Goal: Information Seeking & Learning: Learn about a topic

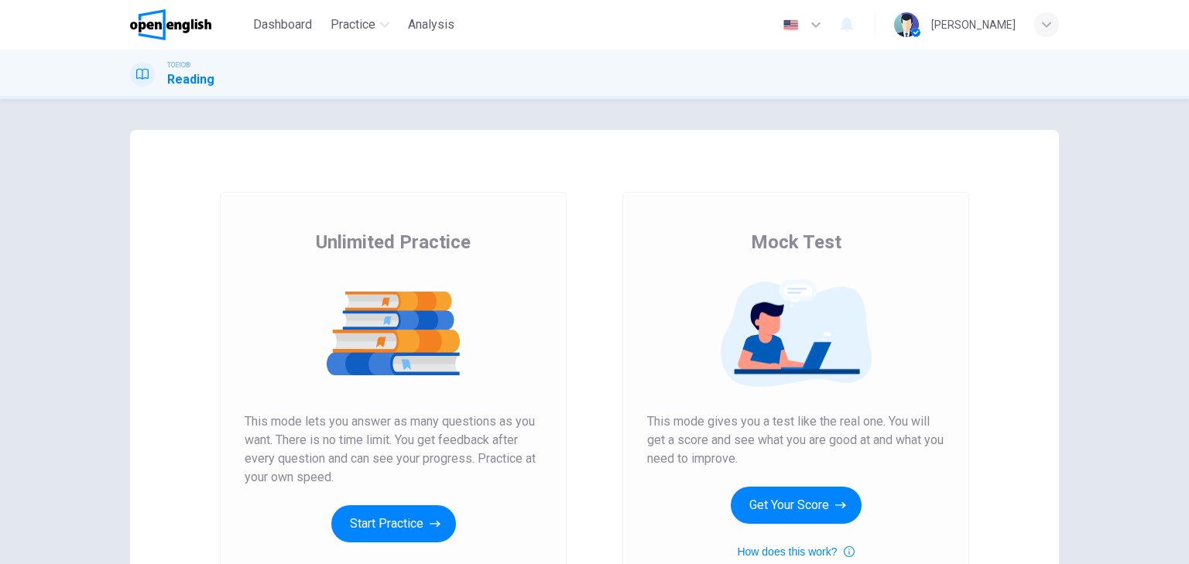
click at [392, 517] on button "Start Practice" at bounding box center [393, 524] width 125 height 37
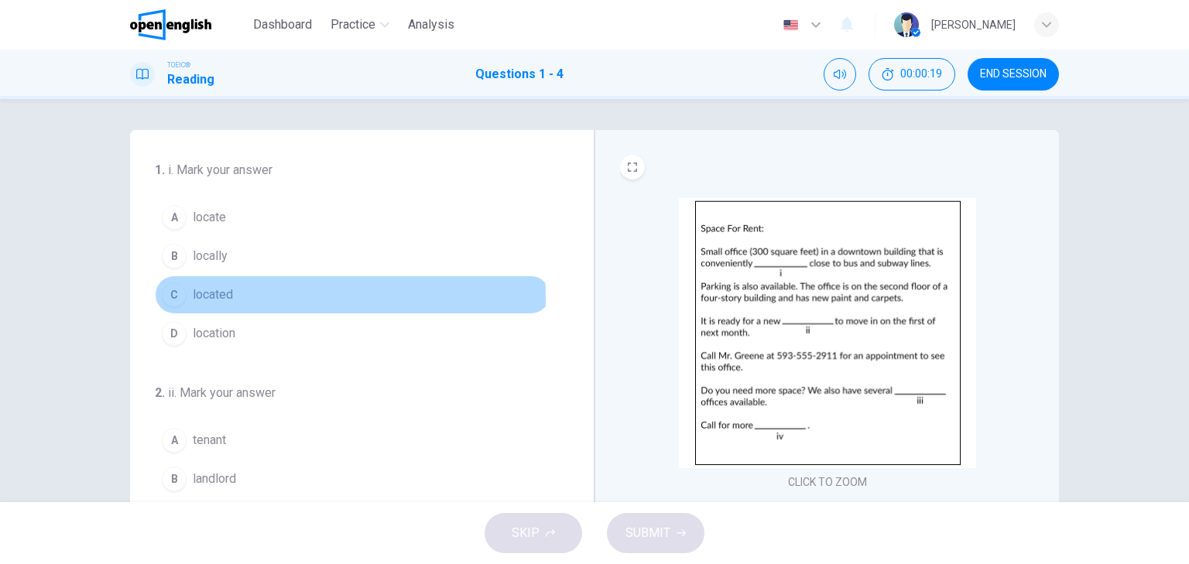
click at [173, 297] on div "C" at bounding box center [174, 295] width 25 height 25
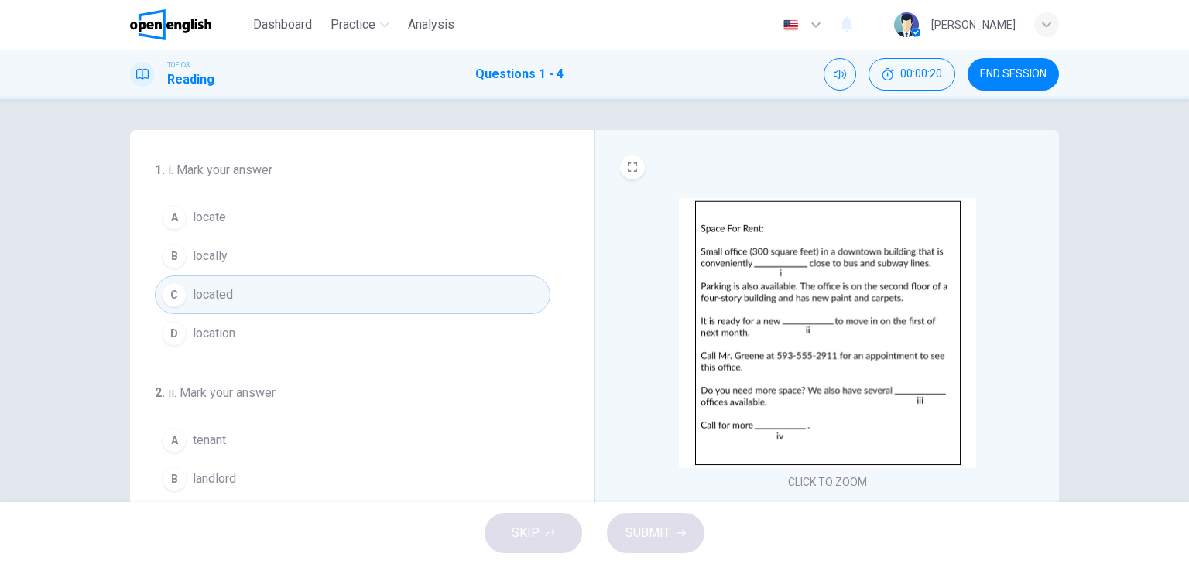
scroll to position [124, 0]
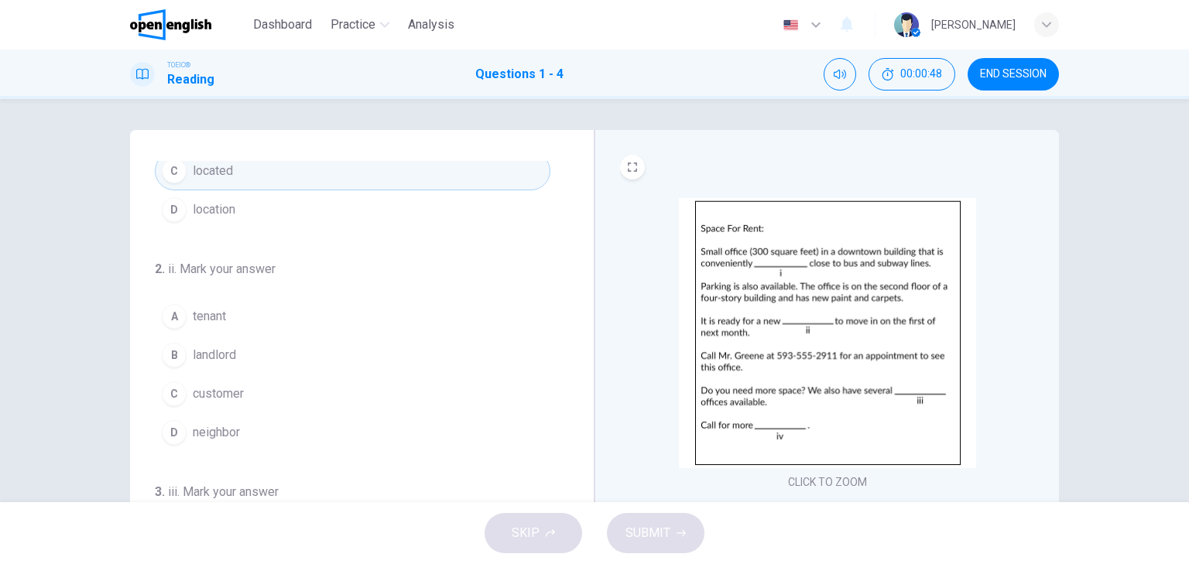
click at [167, 314] on div "A" at bounding box center [174, 316] width 25 height 25
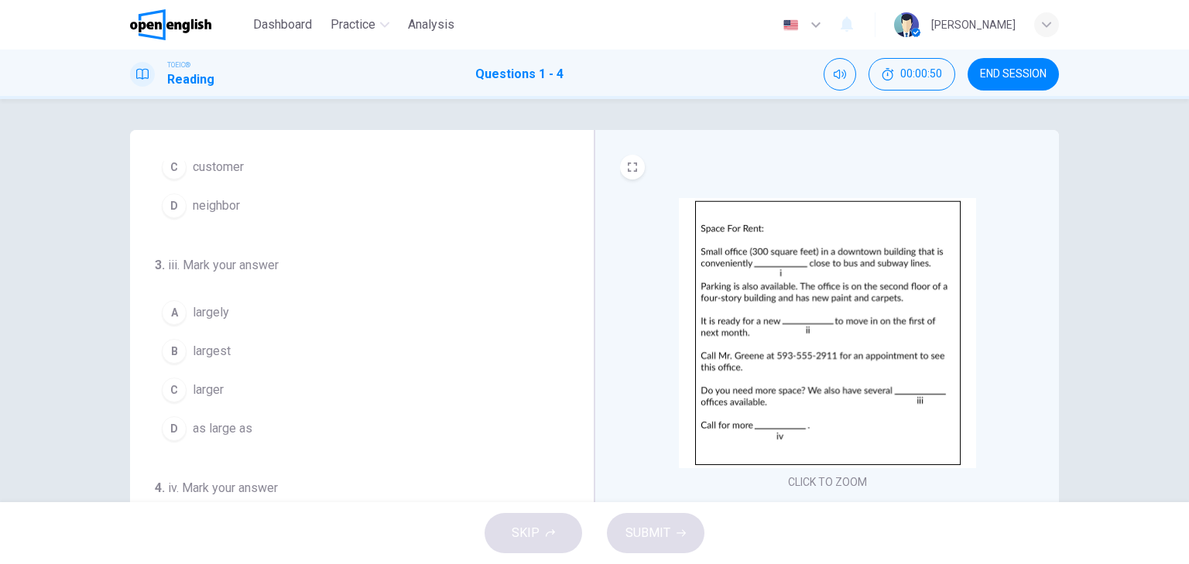
scroll to position [372, 0]
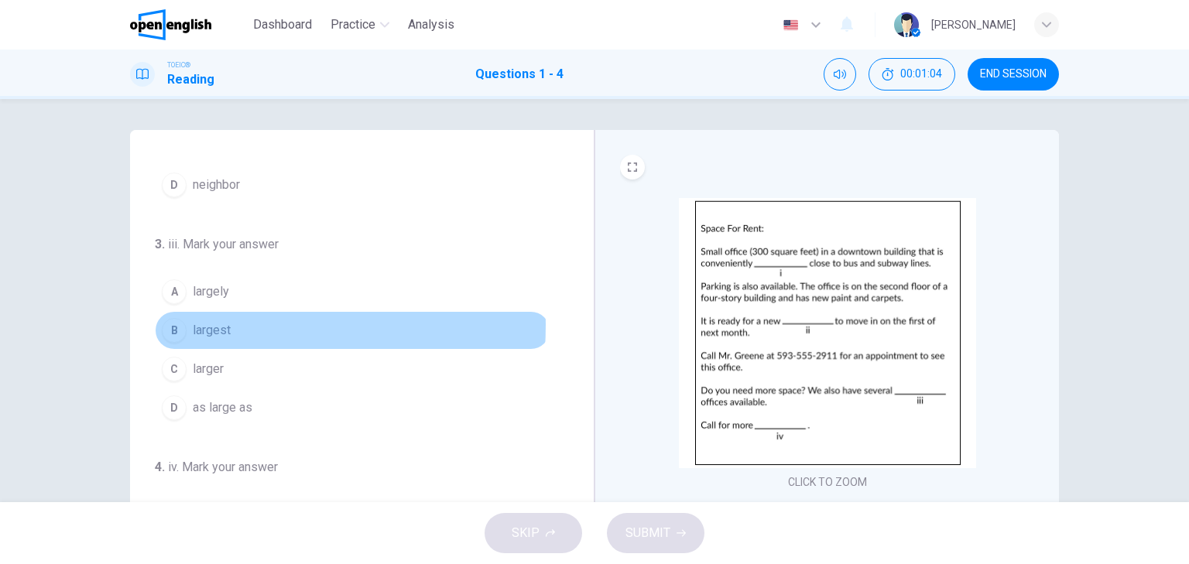
click at [170, 322] on div "B" at bounding box center [174, 330] width 25 height 25
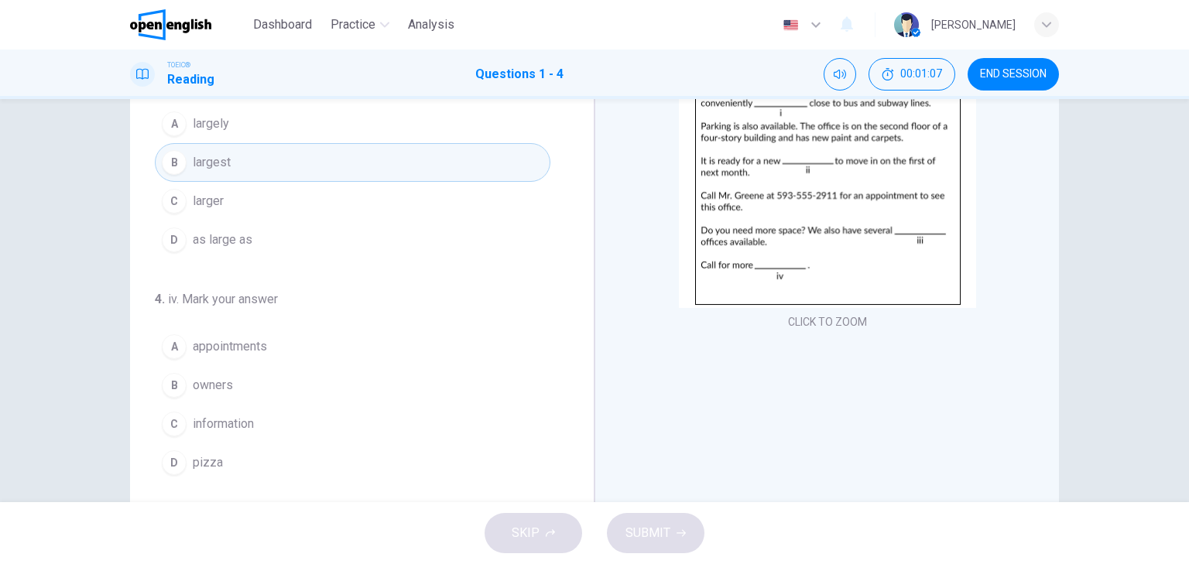
scroll to position [197, 0]
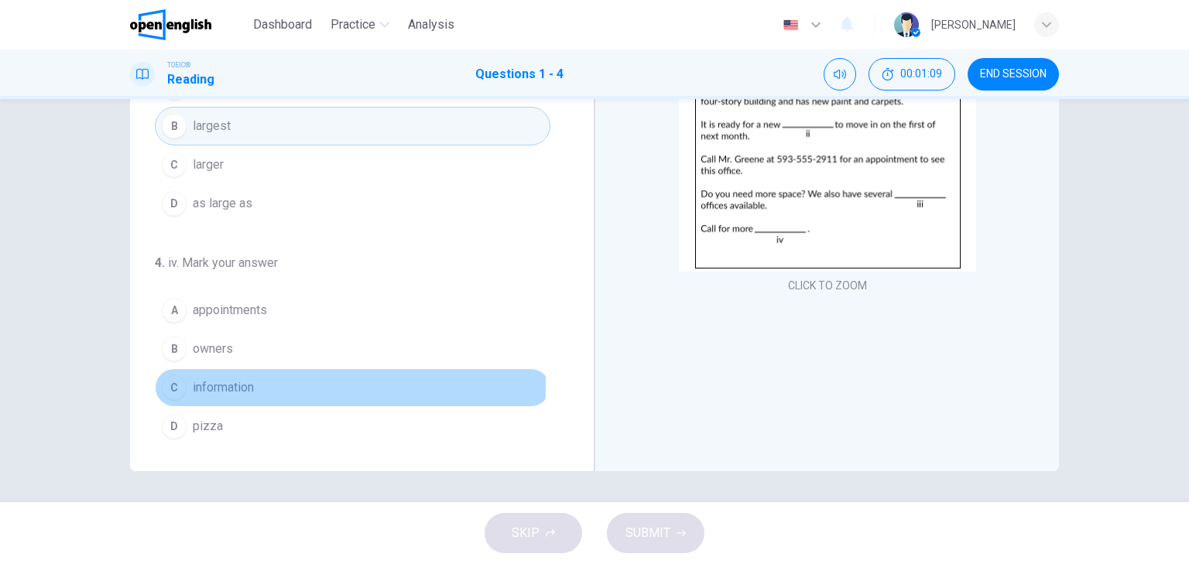
click at [163, 382] on div "C" at bounding box center [174, 388] width 25 height 25
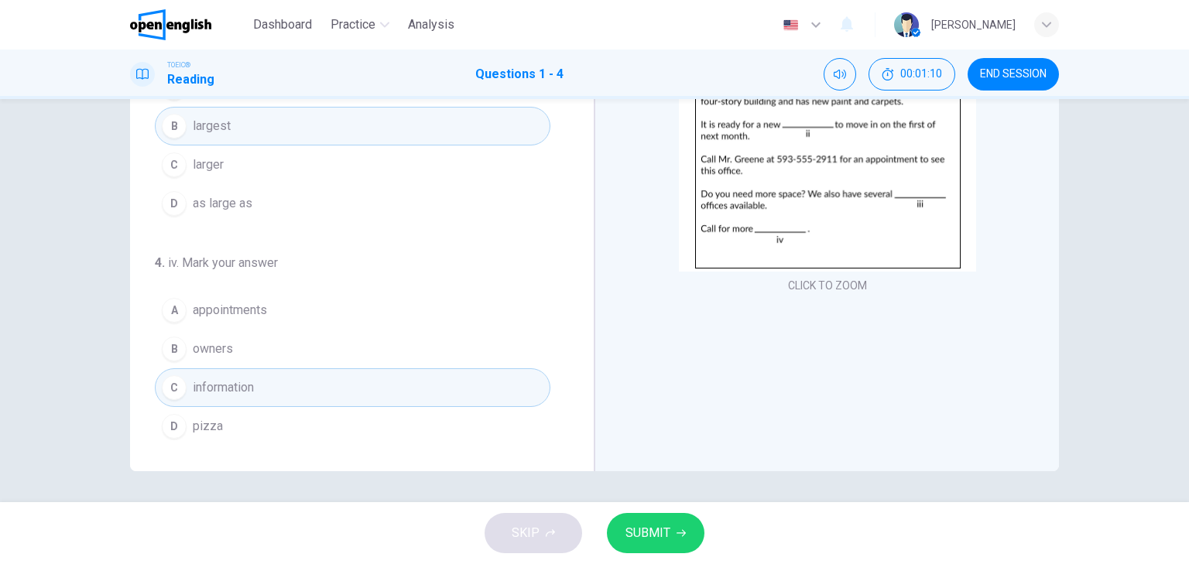
click at [655, 536] on span "SUBMIT" at bounding box center [648, 534] width 45 height 22
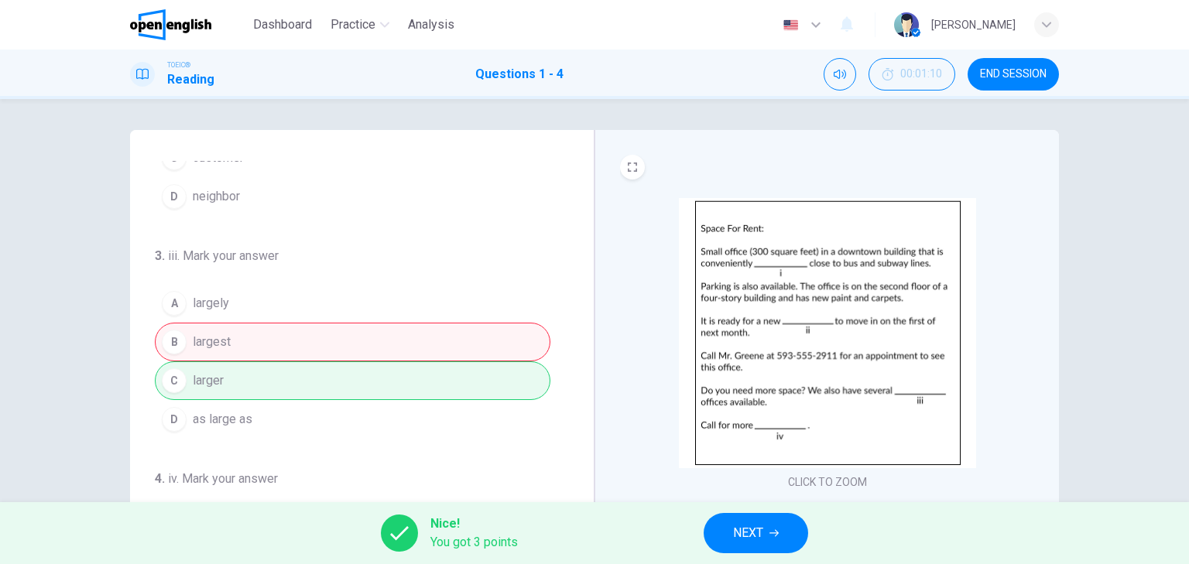
scroll to position [379, 0]
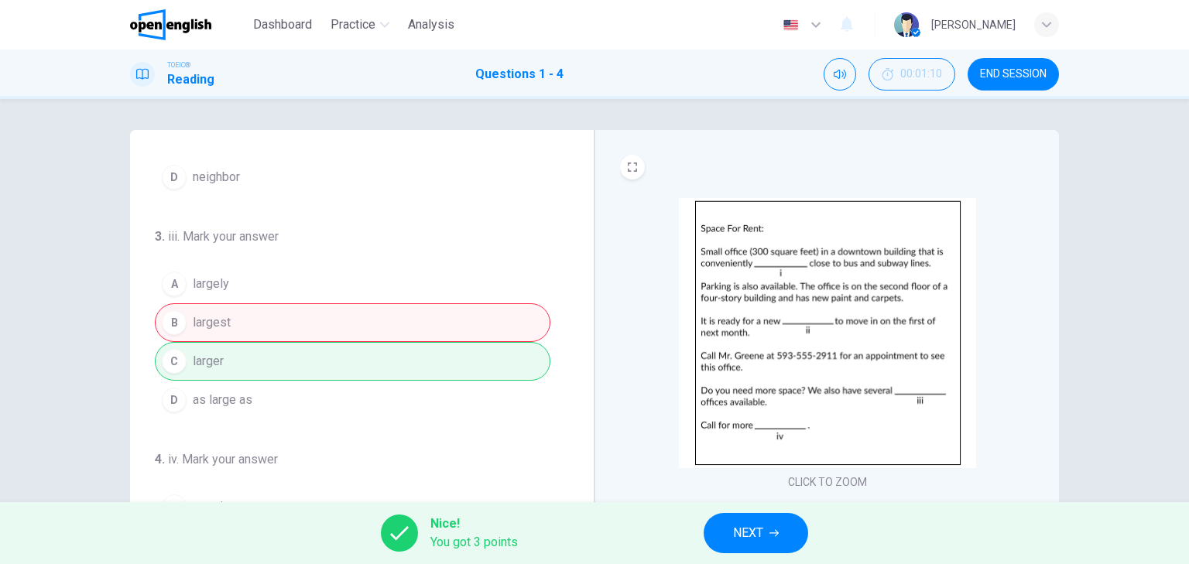
click at [758, 529] on span "NEXT" at bounding box center [748, 534] width 30 height 22
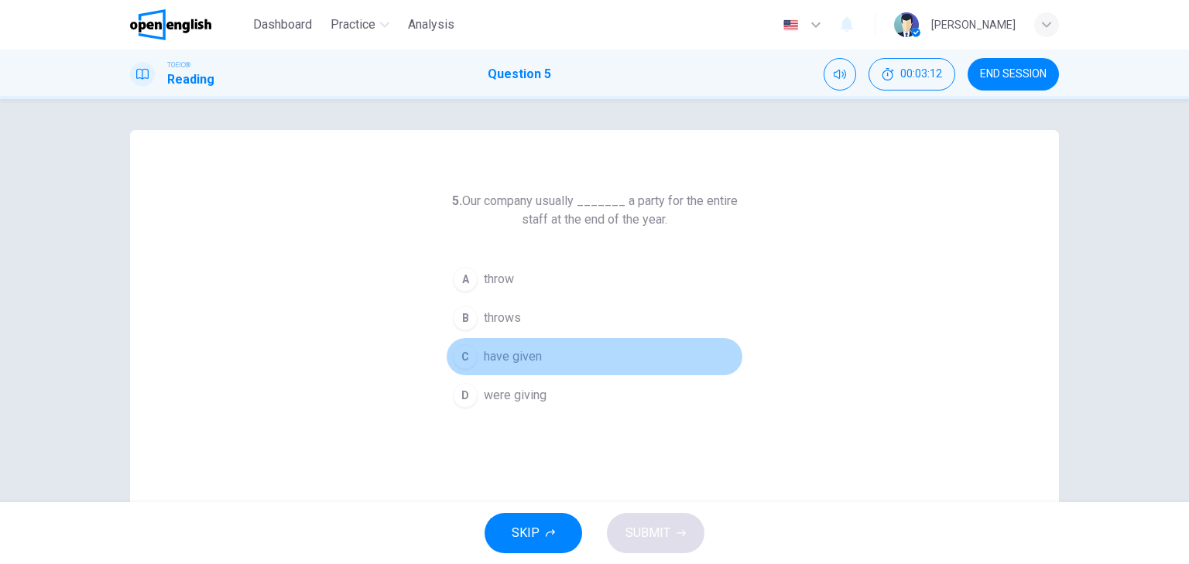
click at [501, 355] on span "have given" at bounding box center [513, 357] width 58 height 19
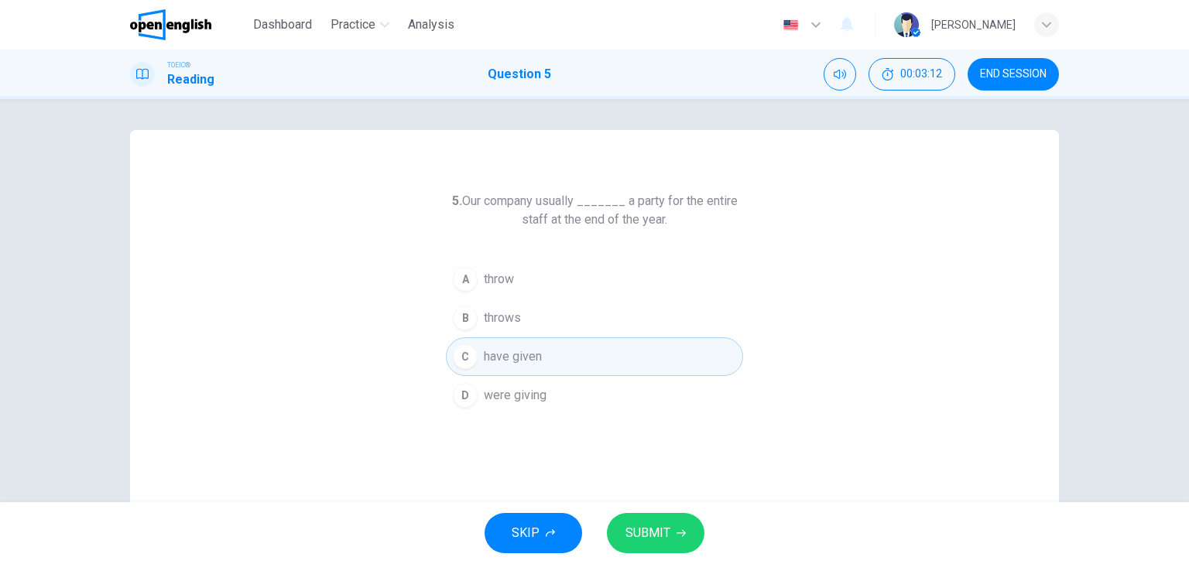
click at [653, 536] on span "SUBMIT" at bounding box center [648, 534] width 45 height 22
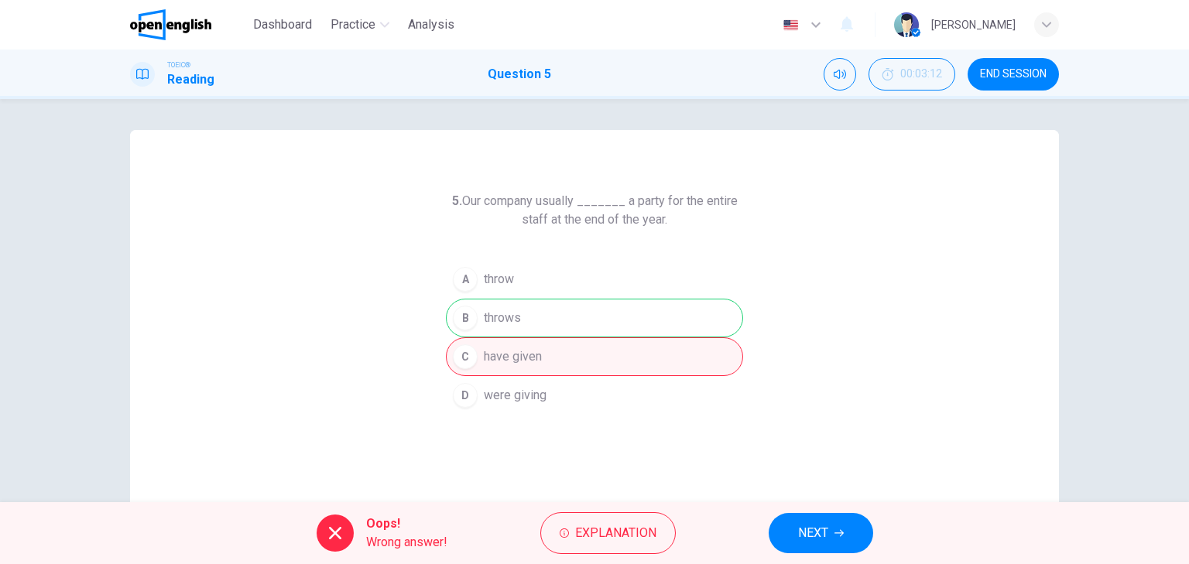
click at [807, 533] on span "NEXT" at bounding box center [813, 534] width 30 height 22
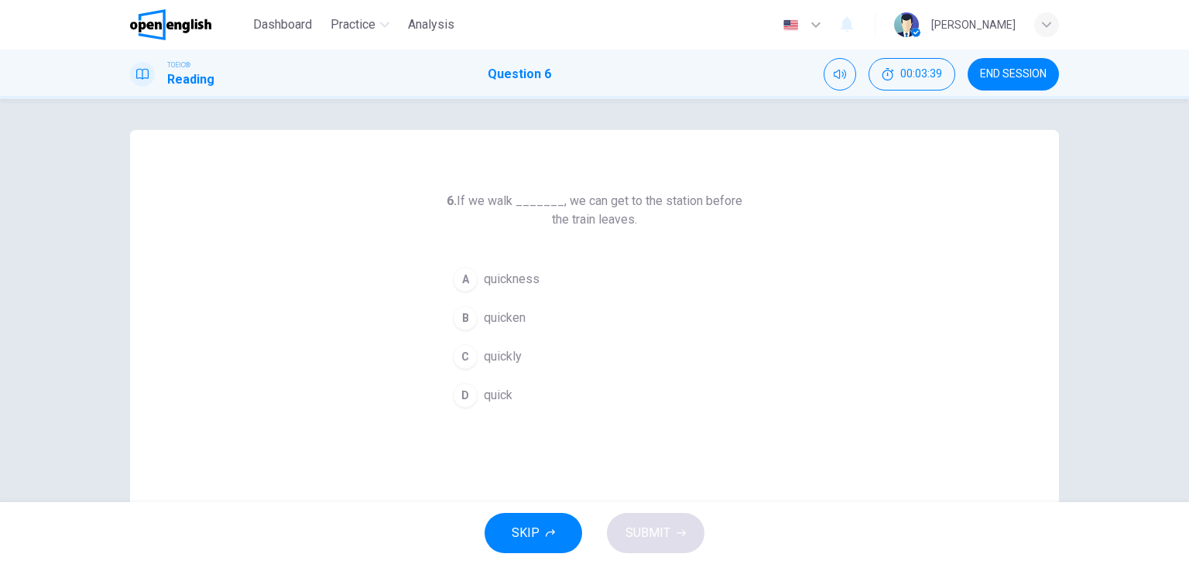
click at [508, 355] on span "quickly" at bounding box center [503, 357] width 38 height 19
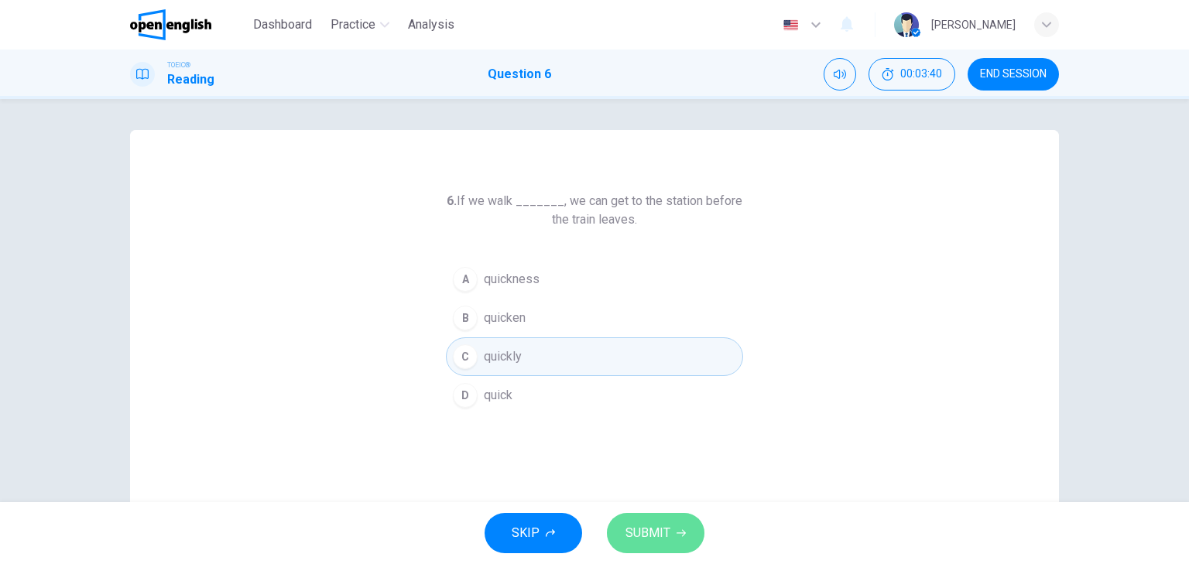
click at [660, 523] on button "SUBMIT" at bounding box center [656, 533] width 98 height 40
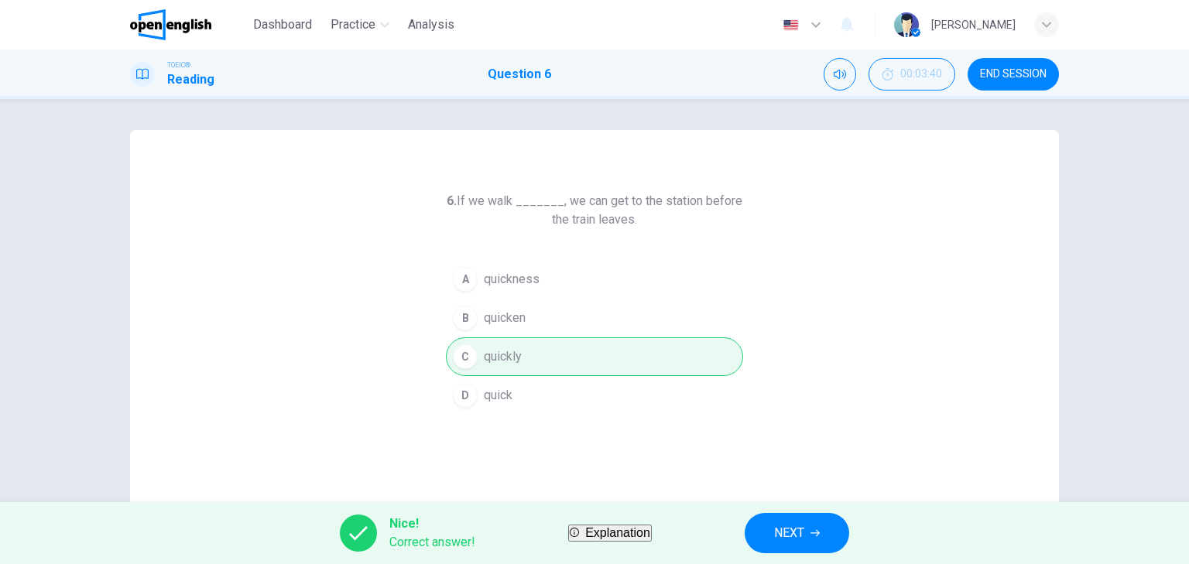
click at [804, 523] on span "NEXT" at bounding box center [789, 534] width 30 height 22
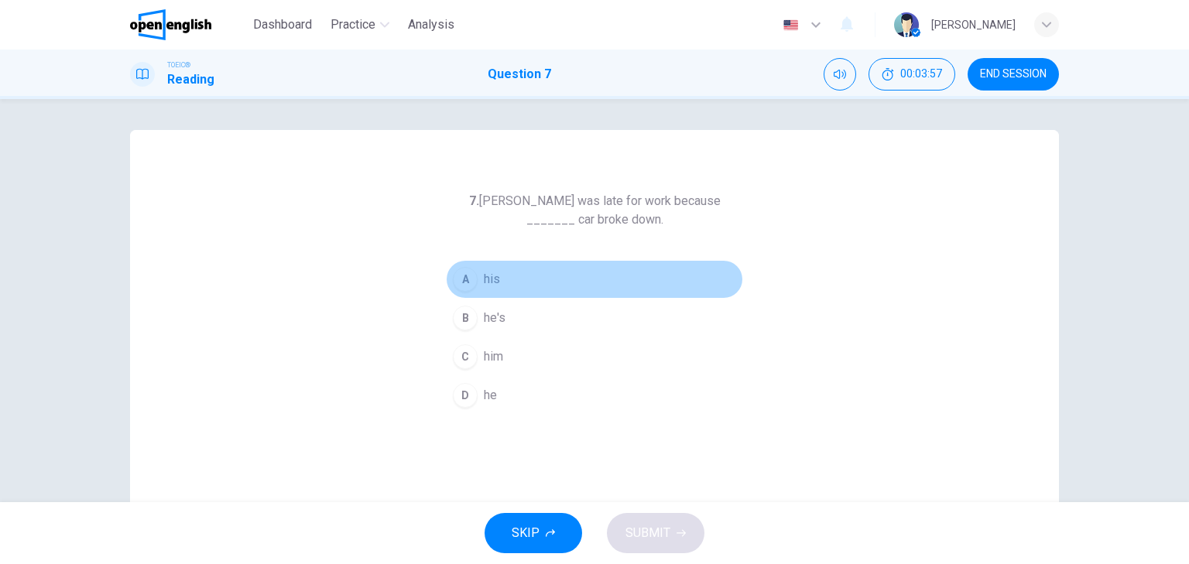
click at [459, 278] on div "A" at bounding box center [465, 279] width 25 height 25
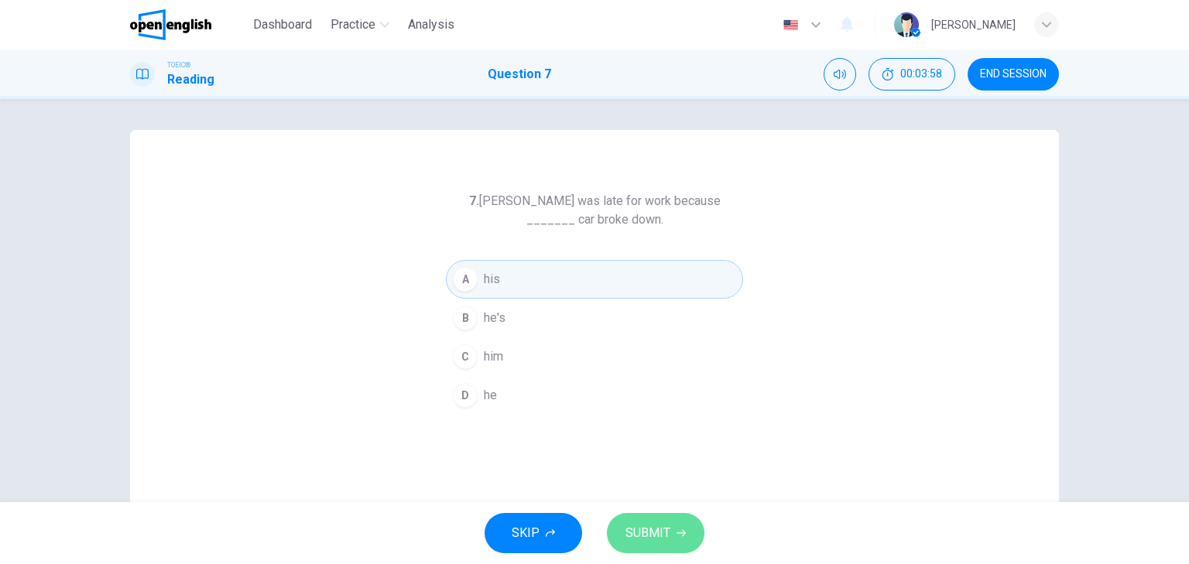
click at [658, 526] on span "SUBMIT" at bounding box center [648, 534] width 45 height 22
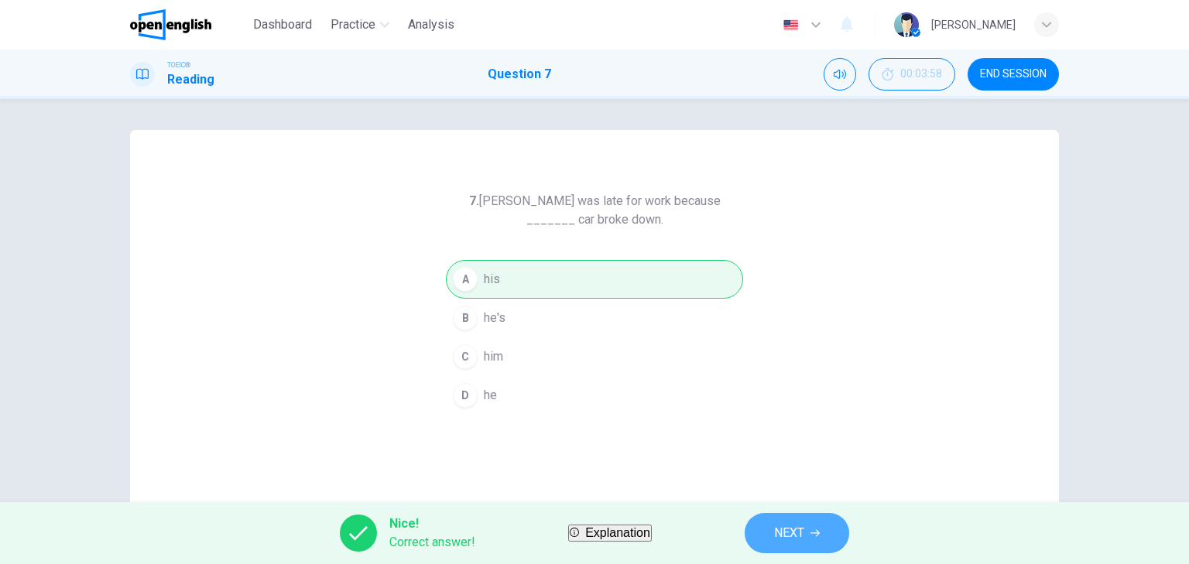
click at [804, 536] on span "NEXT" at bounding box center [789, 534] width 30 height 22
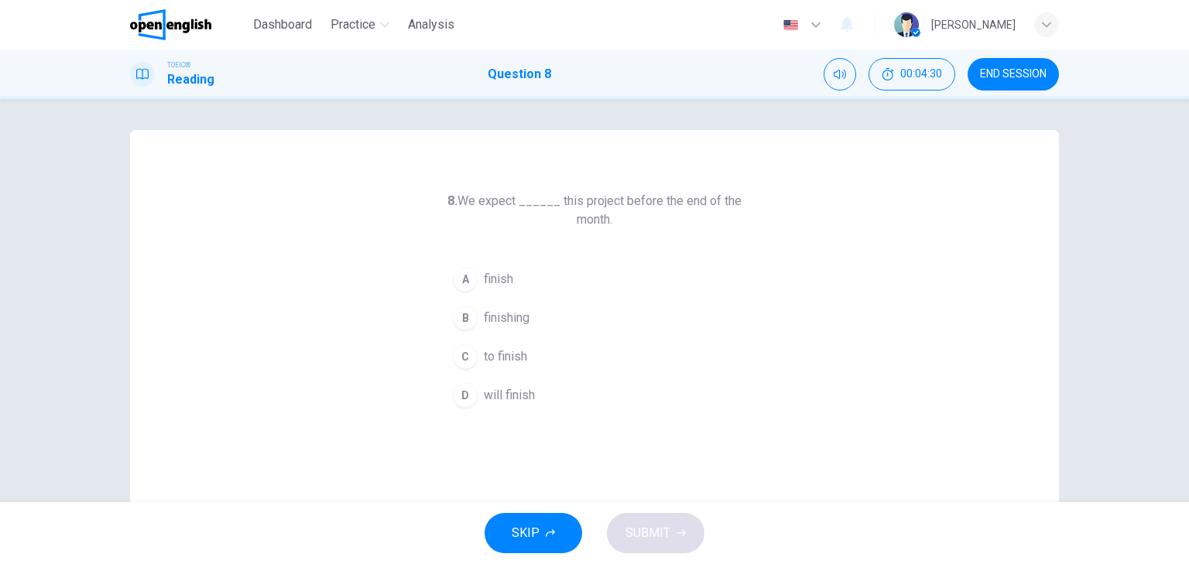
click at [464, 358] on div "C" at bounding box center [465, 357] width 25 height 25
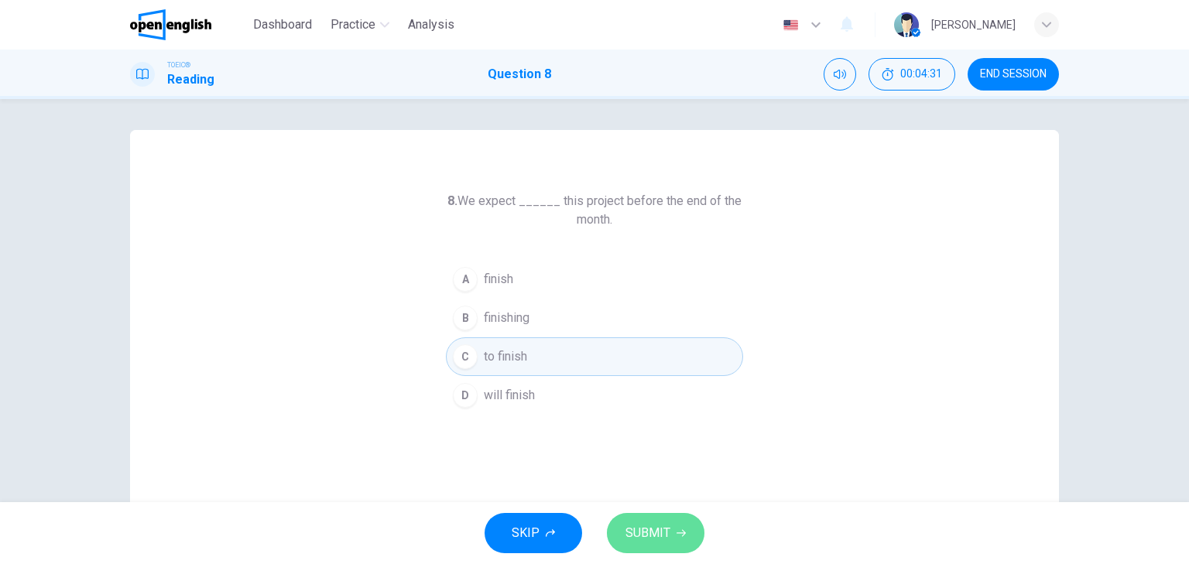
click at [654, 530] on span "SUBMIT" at bounding box center [648, 534] width 45 height 22
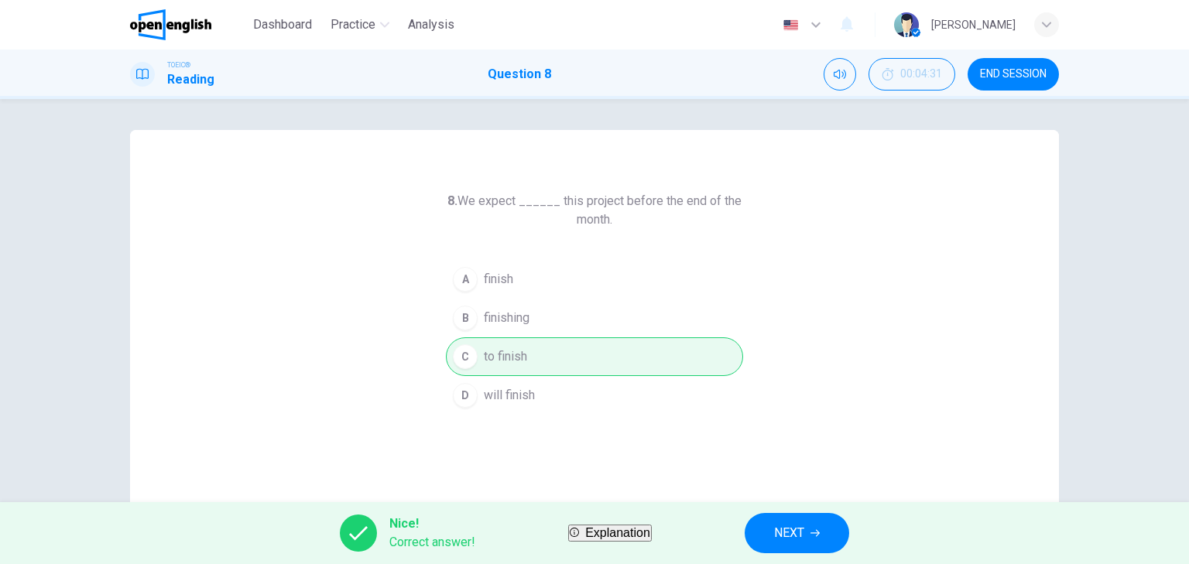
click at [832, 532] on button "NEXT" at bounding box center [797, 533] width 105 height 40
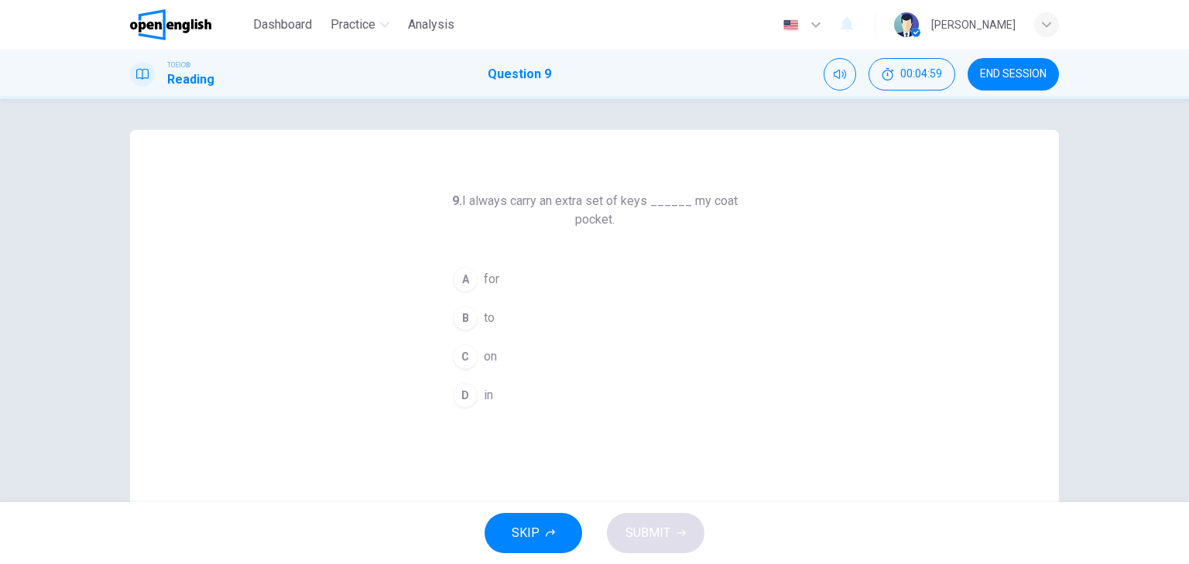
click at [461, 393] on div "D" at bounding box center [465, 395] width 25 height 25
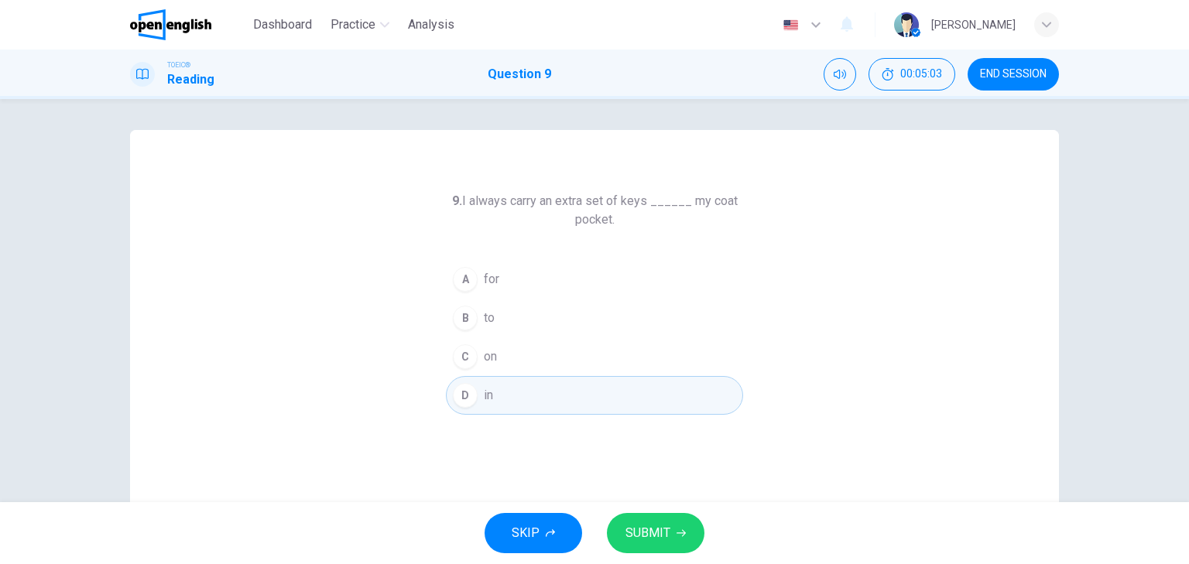
click at [461, 352] on div "C" at bounding box center [465, 357] width 25 height 25
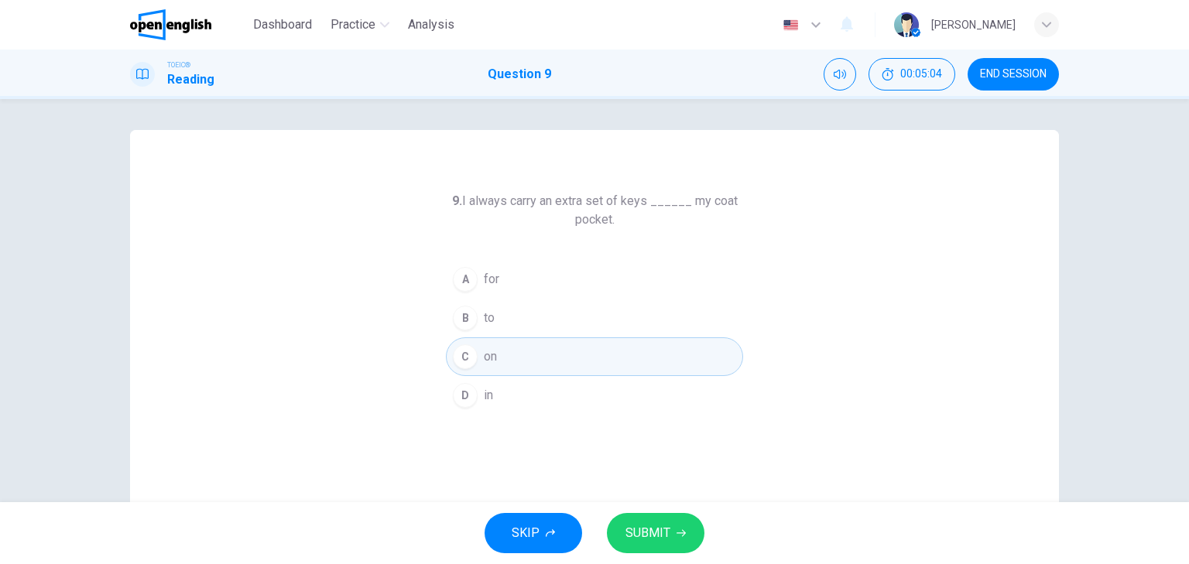
drag, startPoint x: 653, startPoint y: 539, endPoint x: 626, endPoint y: 502, distance: 45.8
click at [654, 538] on span "SUBMIT" at bounding box center [648, 534] width 45 height 22
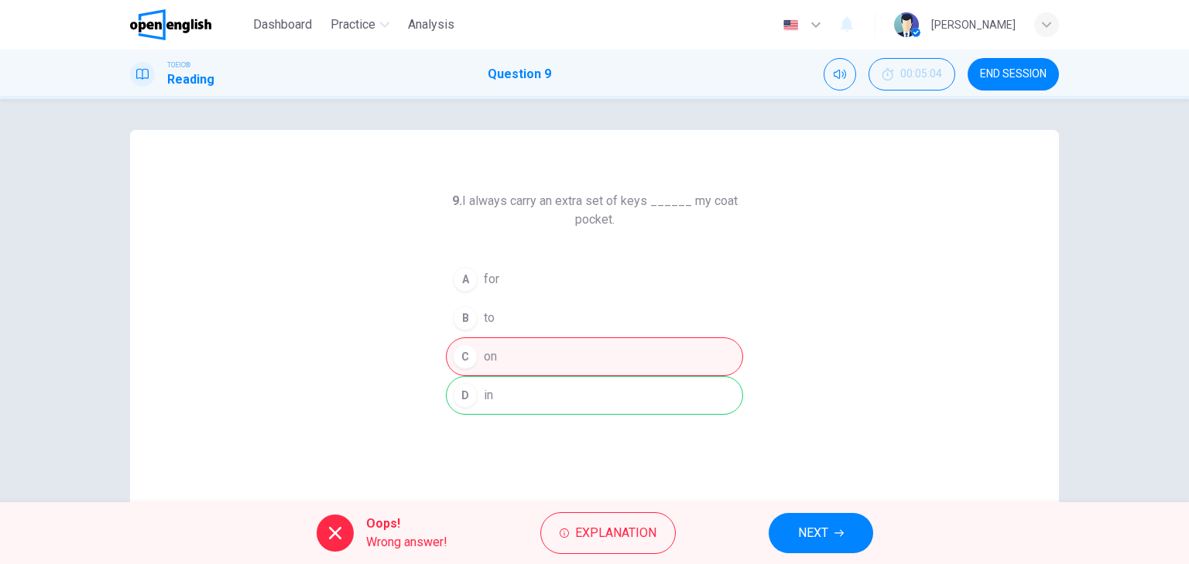
click at [829, 530] on button "NEXT" at bounding box center [821, 533] width 105 height 40
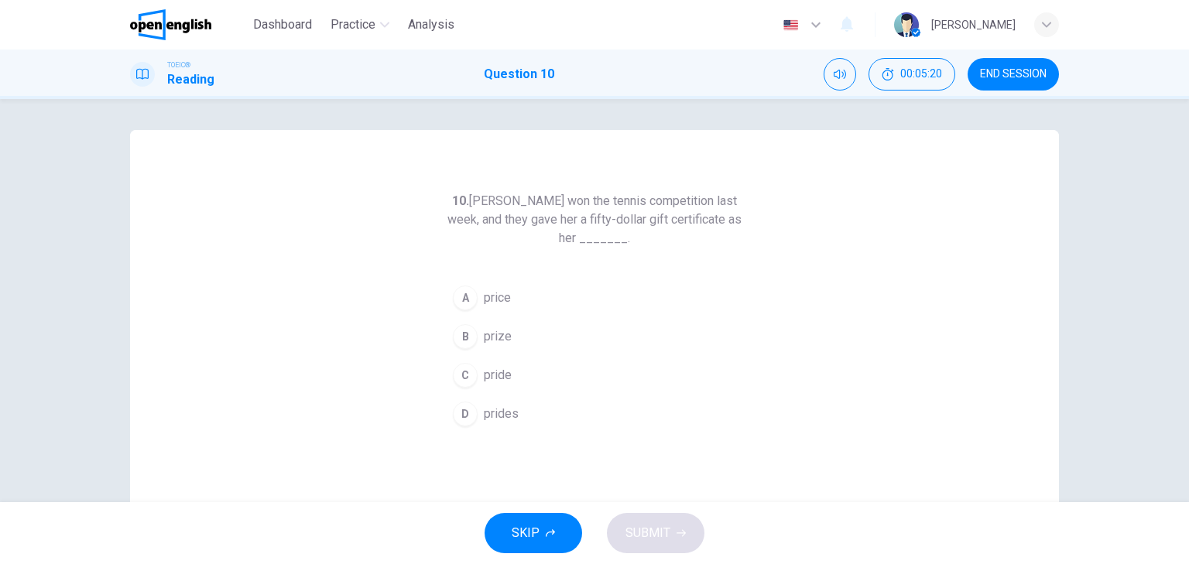
drag, startPoint x: 471, startPoint y: 198, endPoint x: 707, endPoint y: 216, distance: 236.8
click at [707, 216] on h6 "10. [PERSON_NAME] won the tennis competition last week, and they gave her a fif…" at bounding box center [594, 220] width 297 height 56
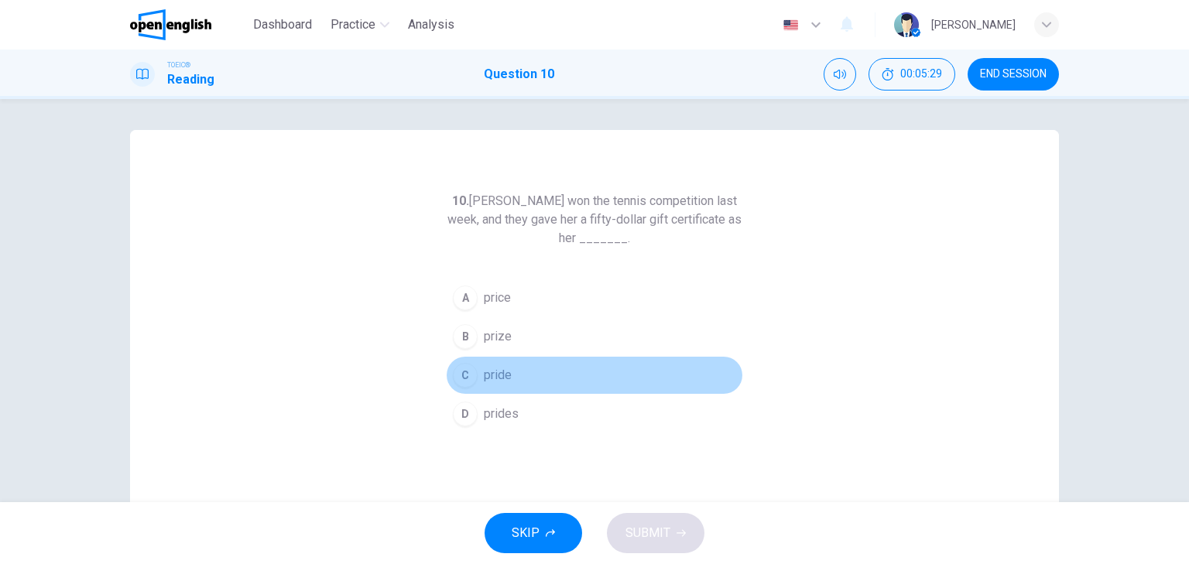
click at [463, 372] on div "C" at bounding box center [465, 375] width 25 height 25
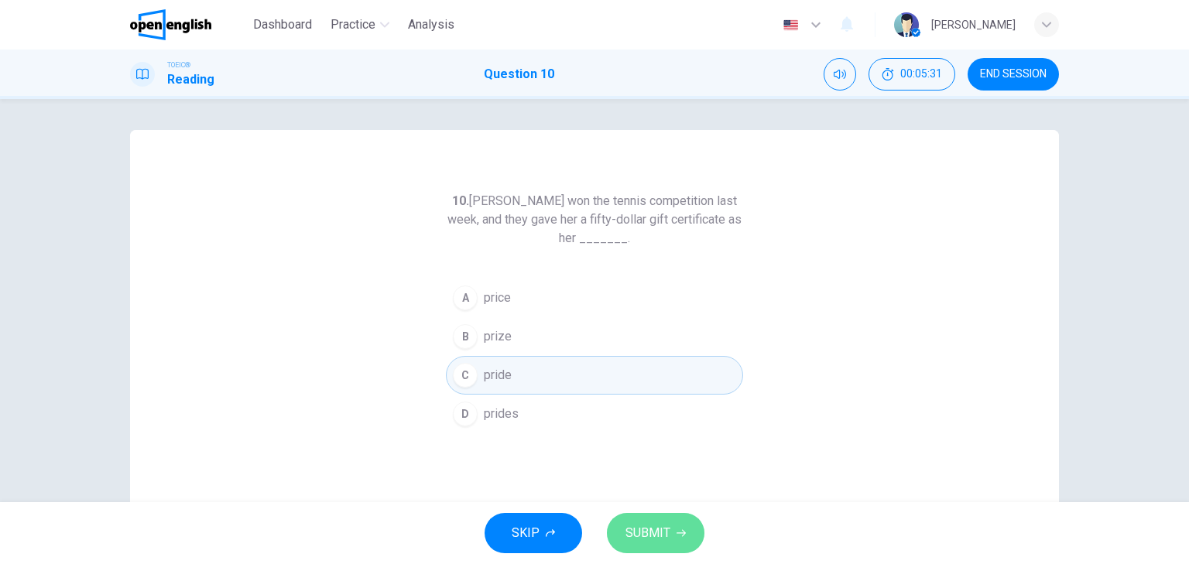
click at [653, 526] on span "SUBMIT" at bounding box center [648, 534] width 45 height 22
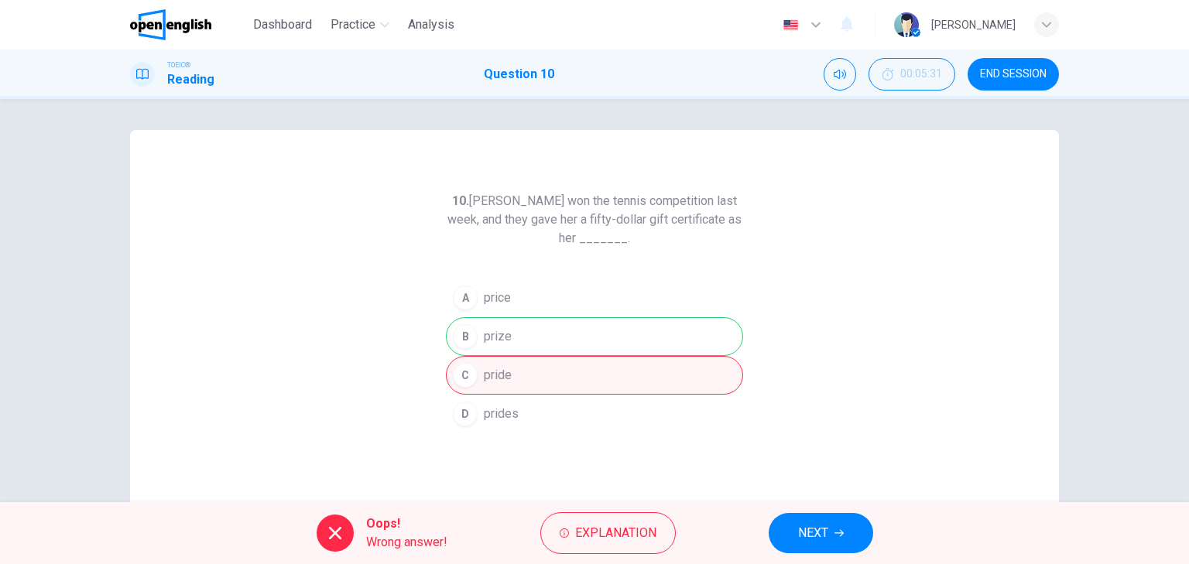
click at [813, 529] on span "NEXT" at bounding box center [813, 534] width 30 height 22
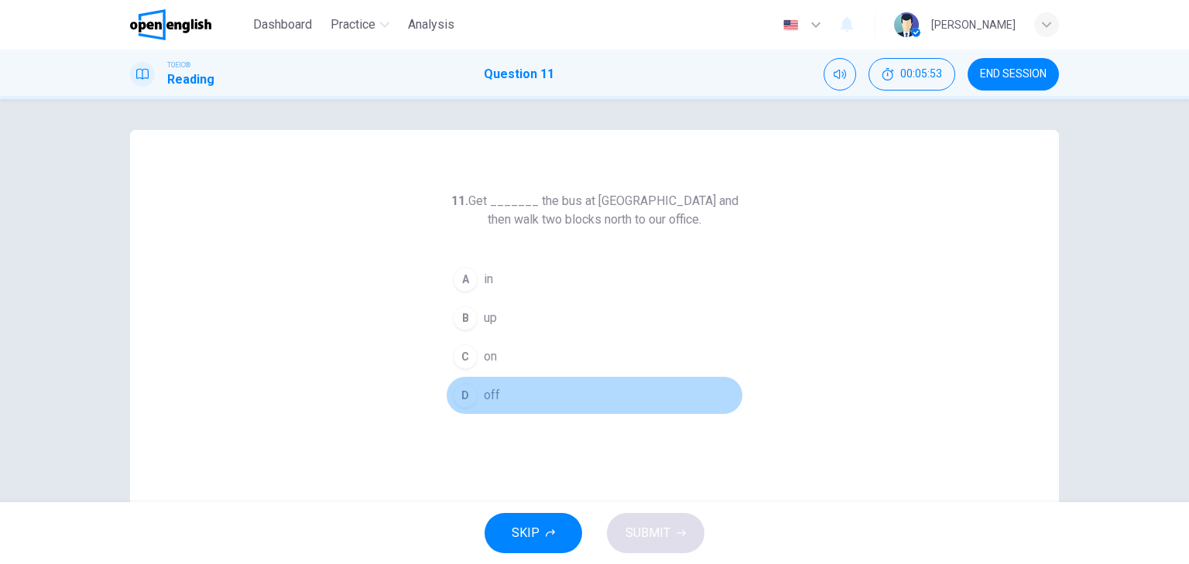
click at [463, 395] on div "D" at bounding box center [465, 395] width 25 height 25
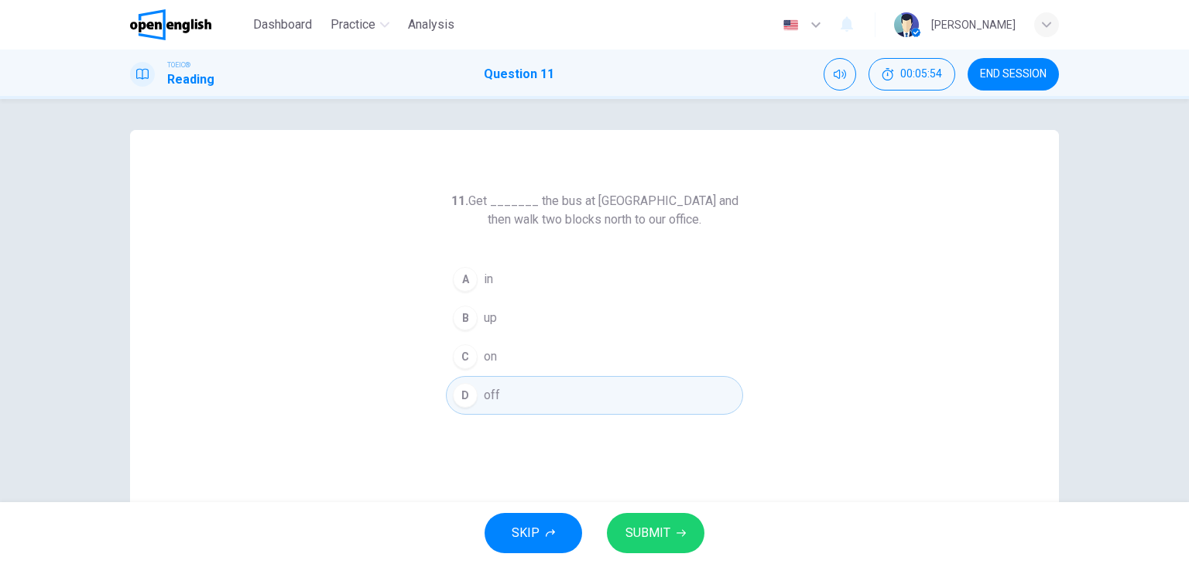
click at [658, 528] on span "SUBMIT" at bounding box center [648, 534] width 45 height 22
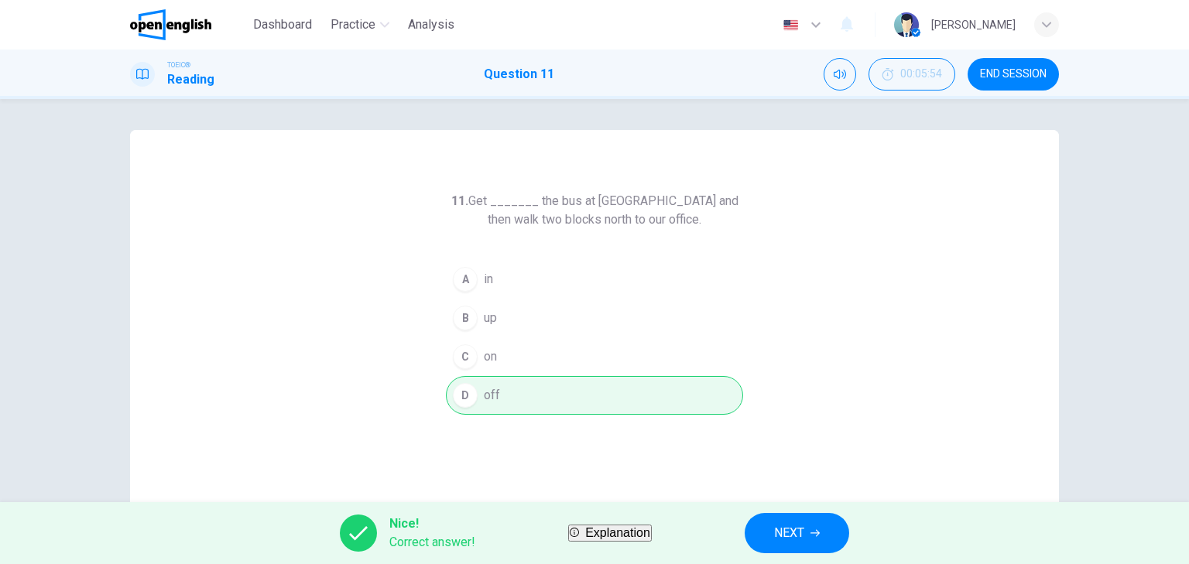
click at [804, 529] on span "NEXT" at bounding box center [789, 534] width 30 height 22
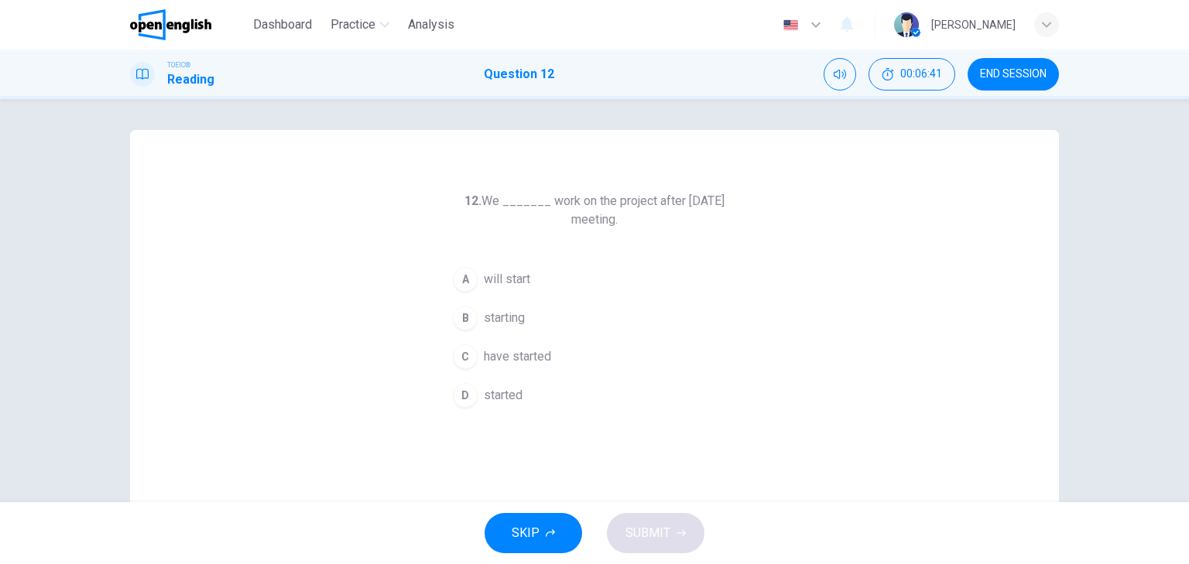
drag, startPoint x: 465, startPoint y: 276, endPoint x: 480, endPoint y: 285, distance: 17.4
click at [465, 276] on div "A" at bounding box center [465, 279] width 25 height 25
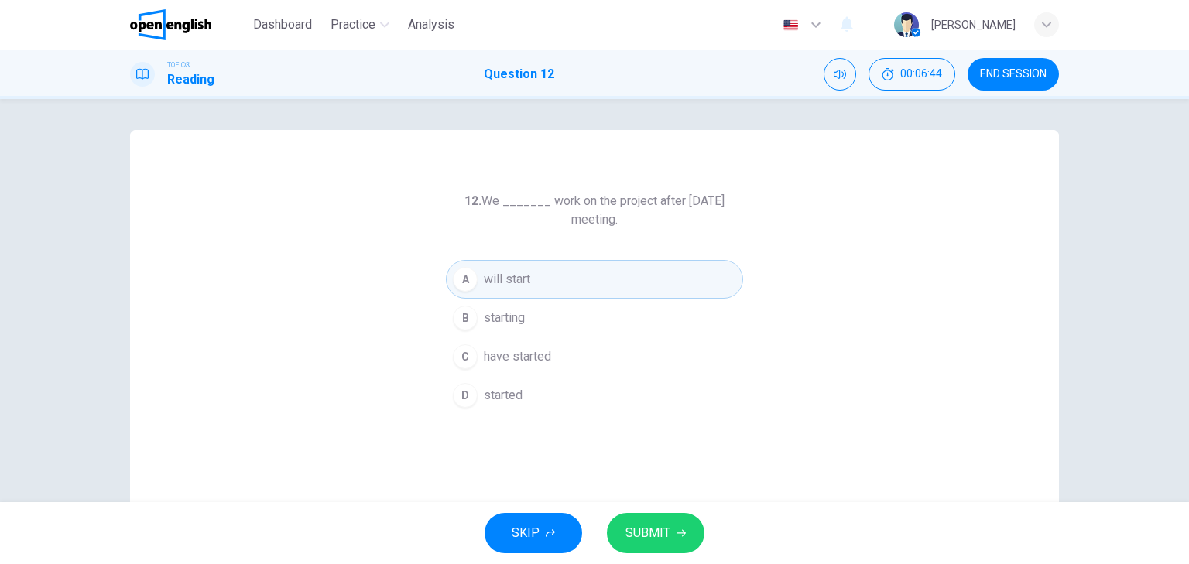
click at [663, 526] on span "SUBMIT" at bounding box center [648, 534] width 45 height 22
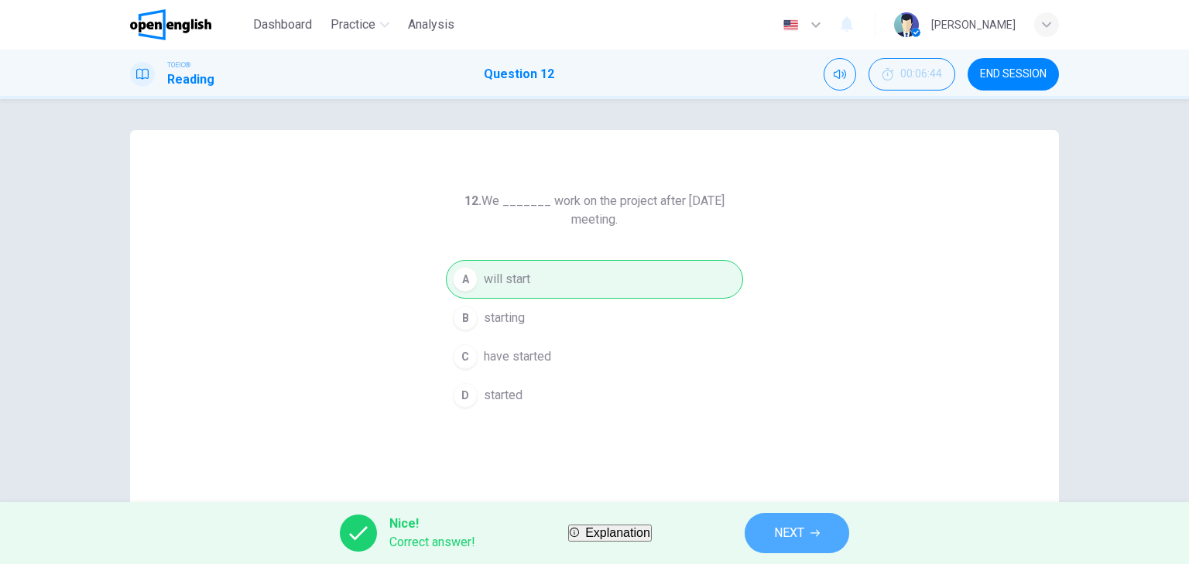
click at [804, 526] on span "NEXT" at bounding box center [789, 534] width 30 height 22
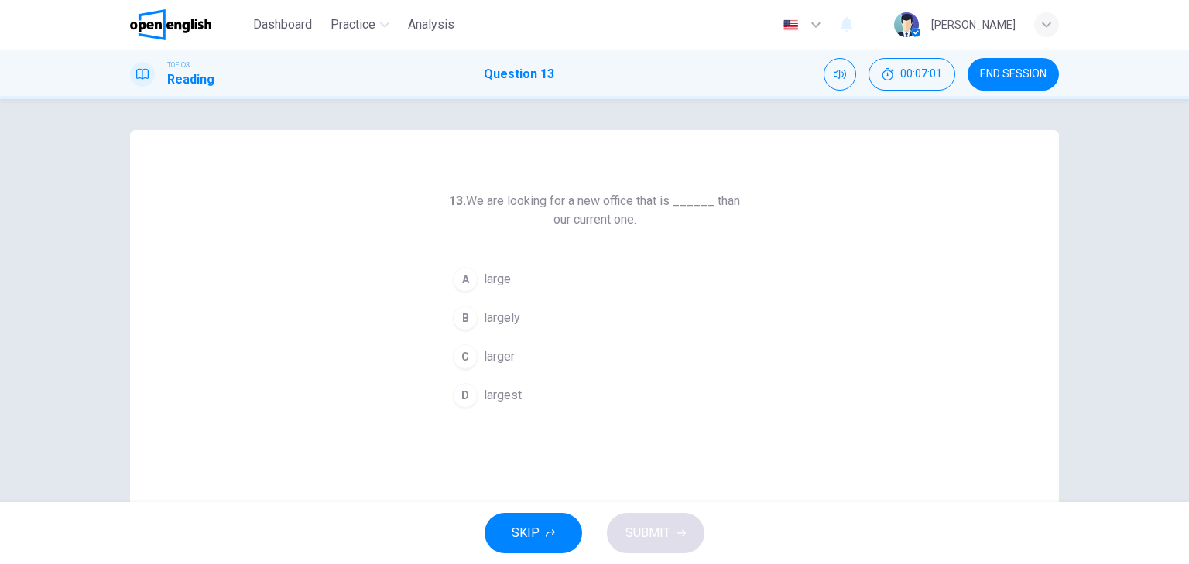
click at [459, 356] on div "C" at bounding box center [465, 357] width 25 height 25
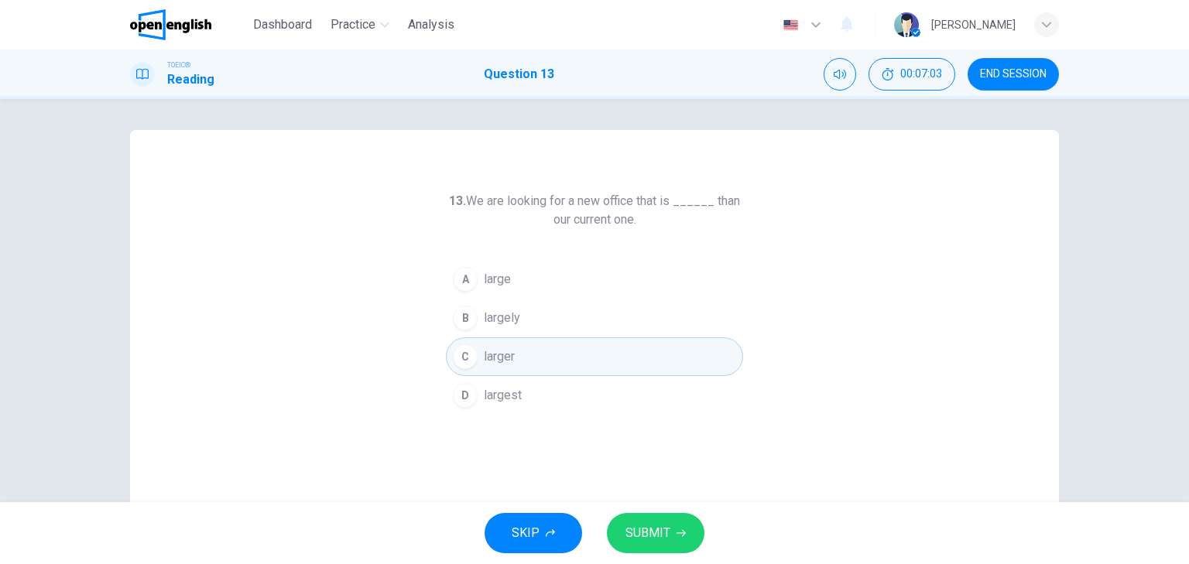
click at [661, 530] on span "SUBMIT" at bounding box center [648, 534] width 45 height 22
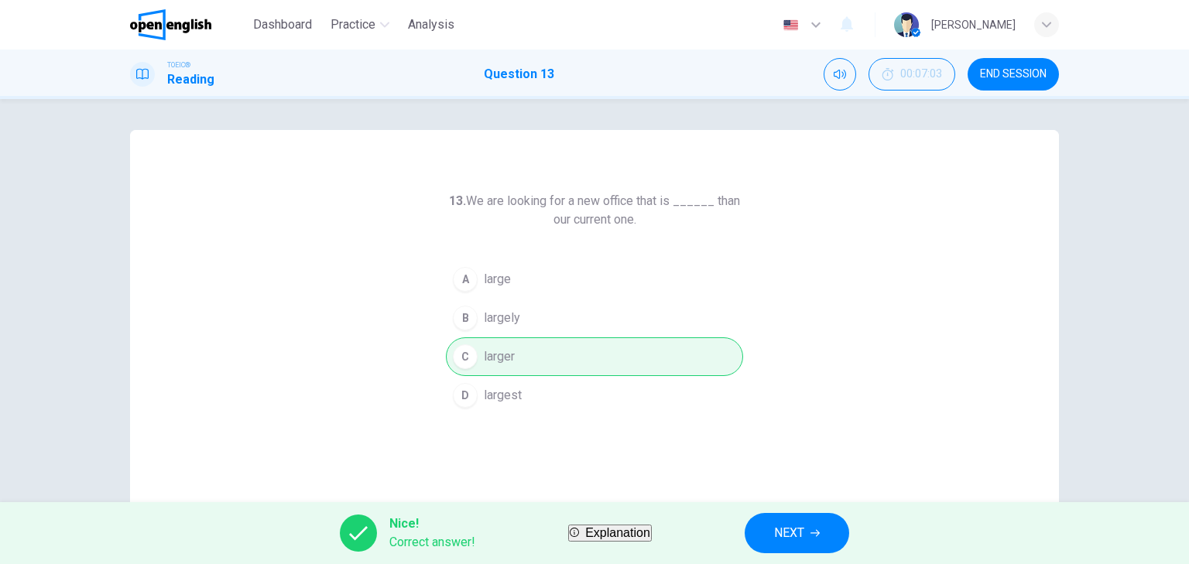
click at [804, 531] on span "NEXT" at bounding box center [789, 534] width 30 height 22
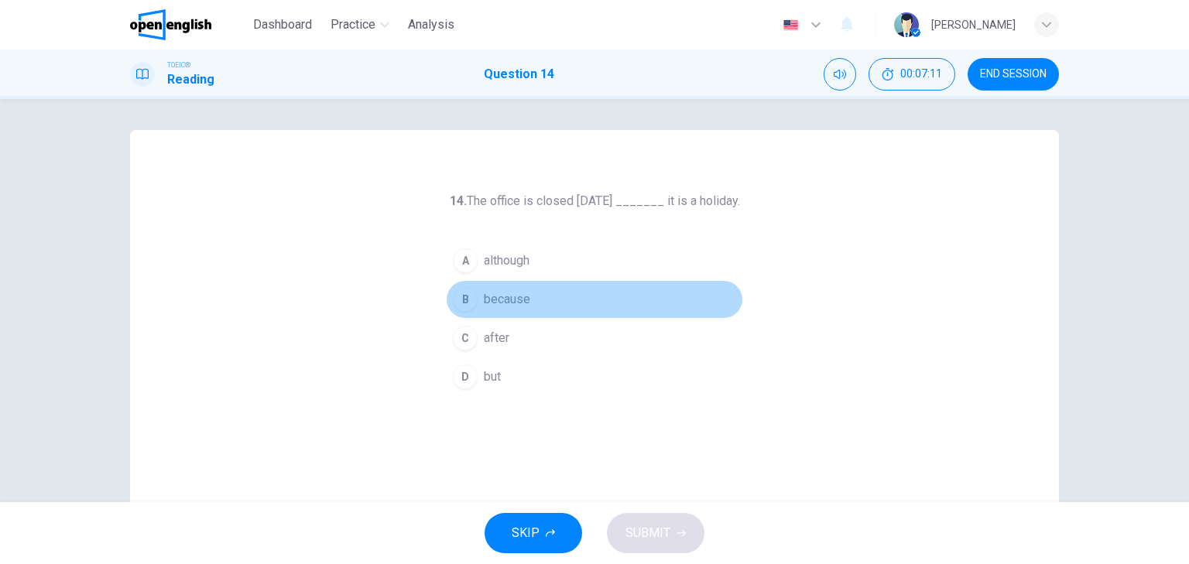
click at [461, 301] on div "B" at bounding box center [465, 299] width 25 height 25
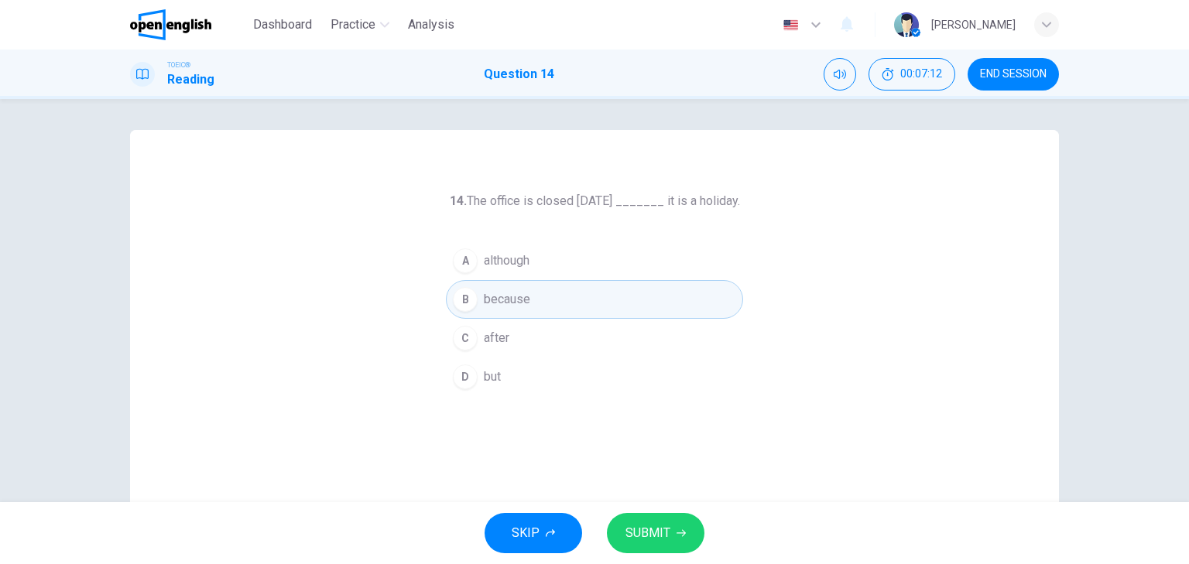
click at [649, 525] on span "SUBMIT" at bounding box center [648, 534] width 45 height 22
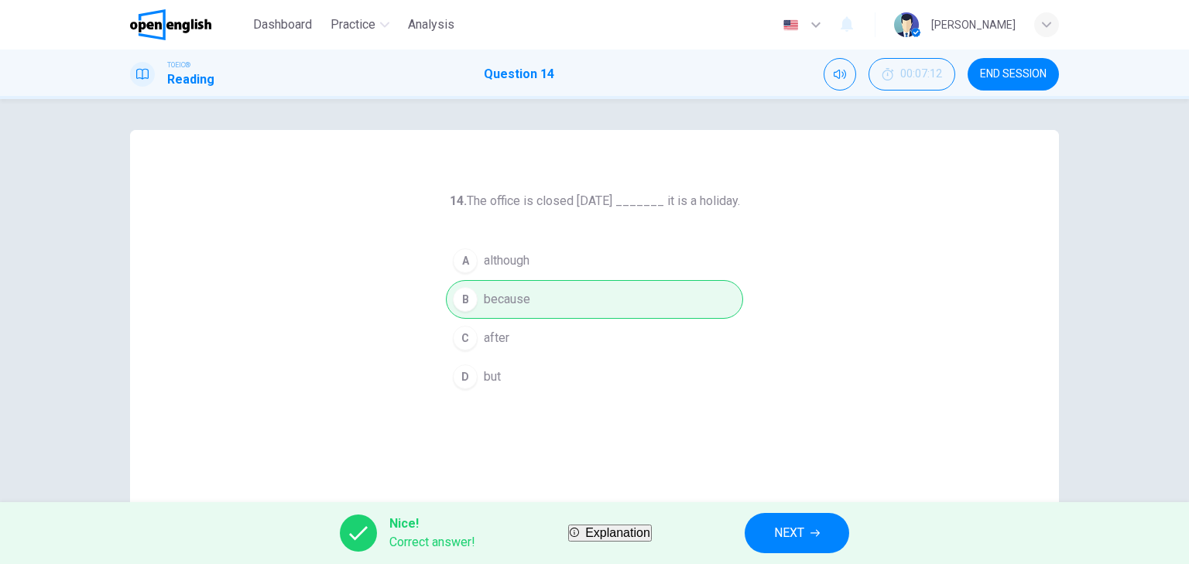
drag, startPoint x: 853, startPoint y: 532, endPoint x: 820, endPoint y: 507, distance: 41.5
click at [849, 532] on button "NEXT" at bounding box center [797, 533] width 105 height 40
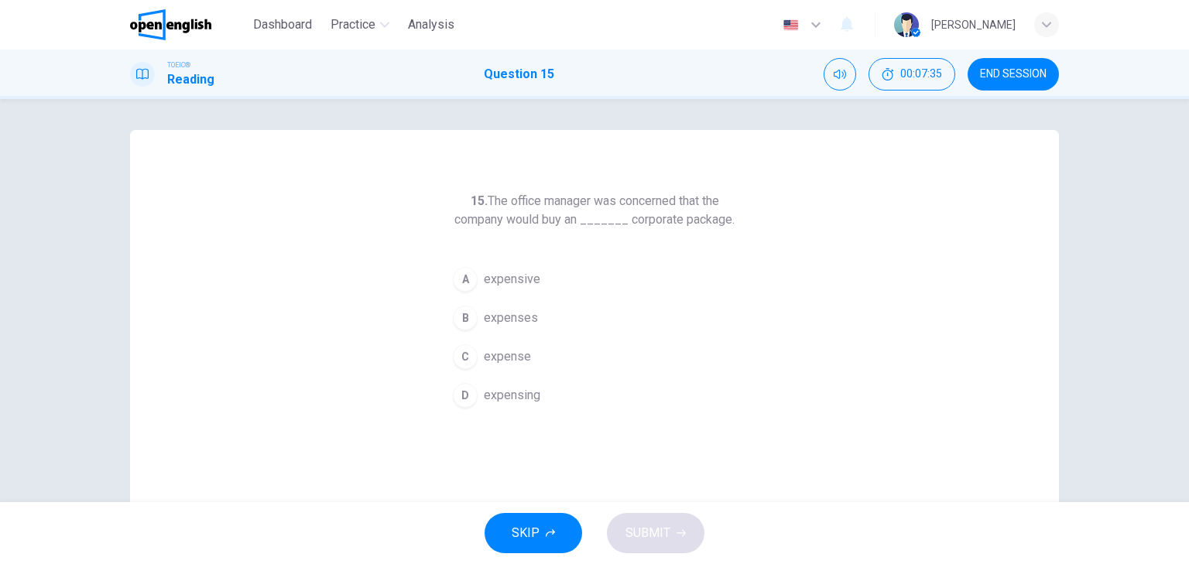
click at [464, 280] on div "A" at bounding box center [465, 279] width 25 height 25
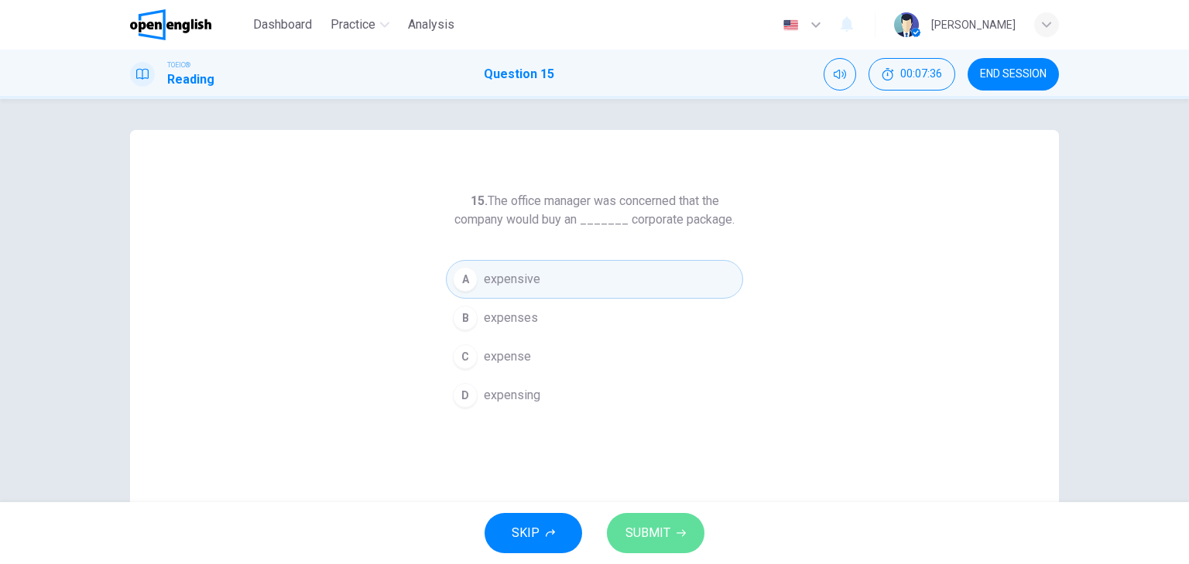
click at [657, 526] on span "SUBMIT" at bounding box center [648, 534] width 45 height 22
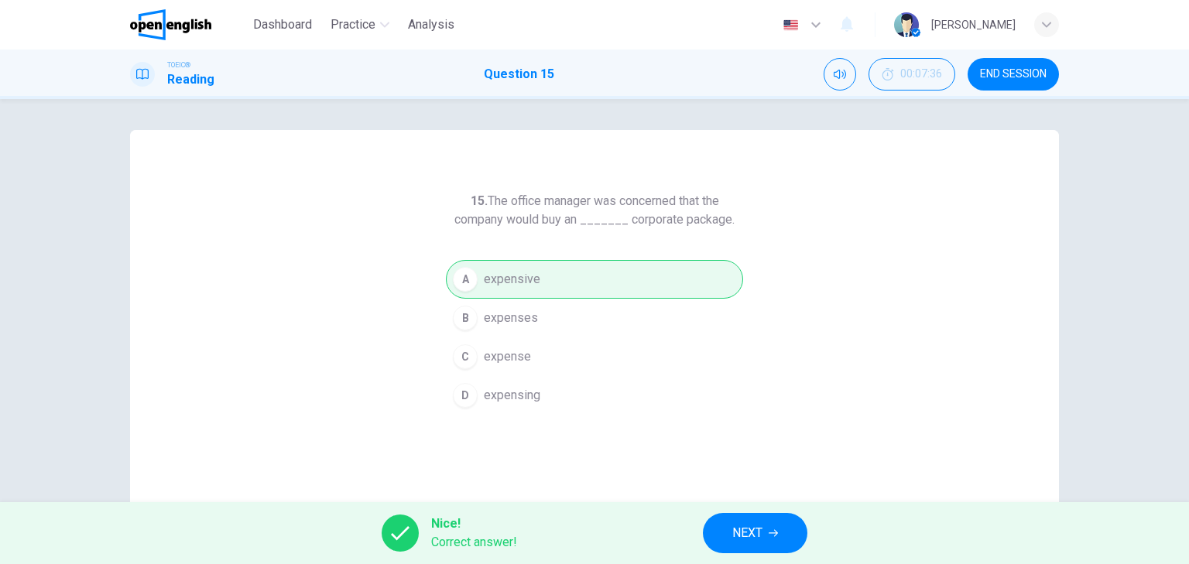
click at [756, 530] on span "NEXT" at bounding box center [747, 534] width 30 height 22
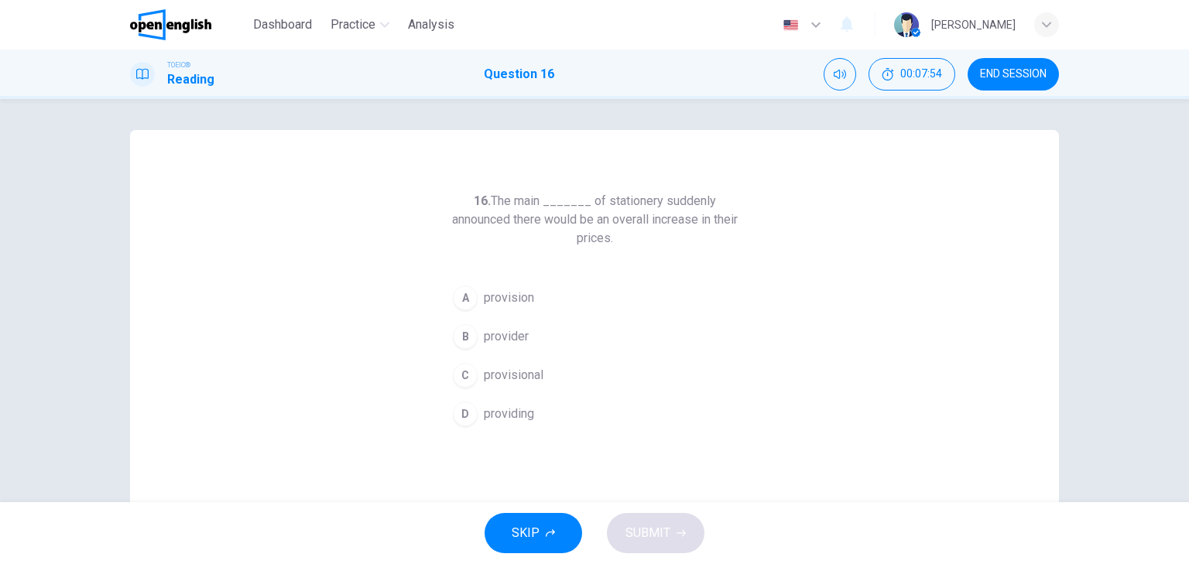
click at [465, 416] on div "D" at bounding box center [465, 414] width 25 height 25
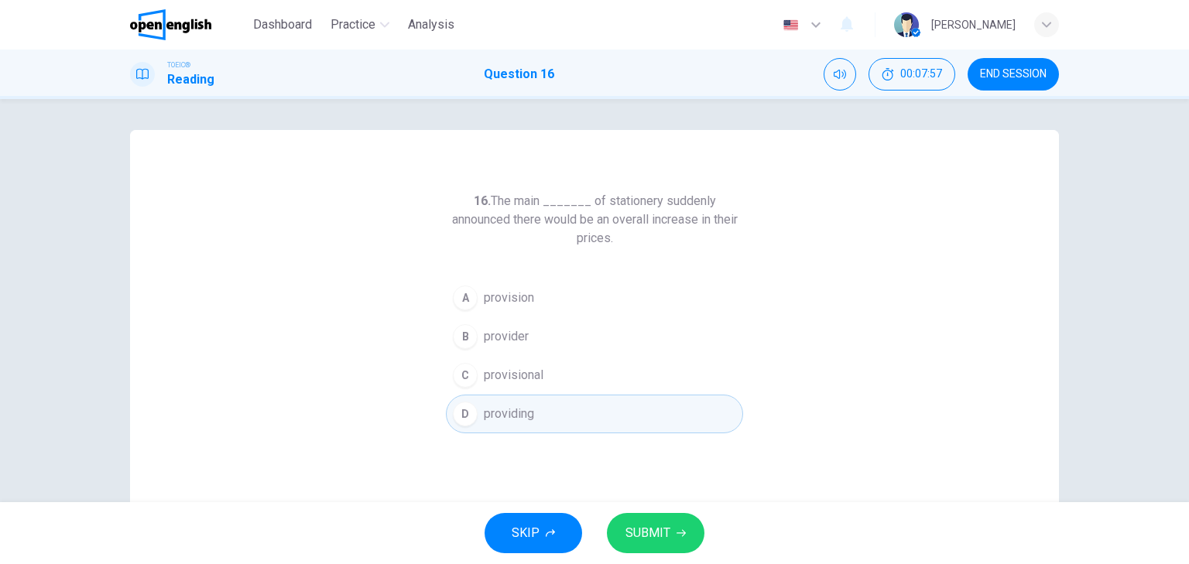
drag, startPoint x: 495, startPoint y: 198, endPoint x: 655, endPoint y: 237, distance: 164.9
click at [655, 237] on h6 "16. The main _______ of stationery suddenly announced there would be an overall…" at bounding box center [594, 220] width 297 height 56
click at [454, 337] on div "B" at bounding box center [465, 336] width 25 height 25
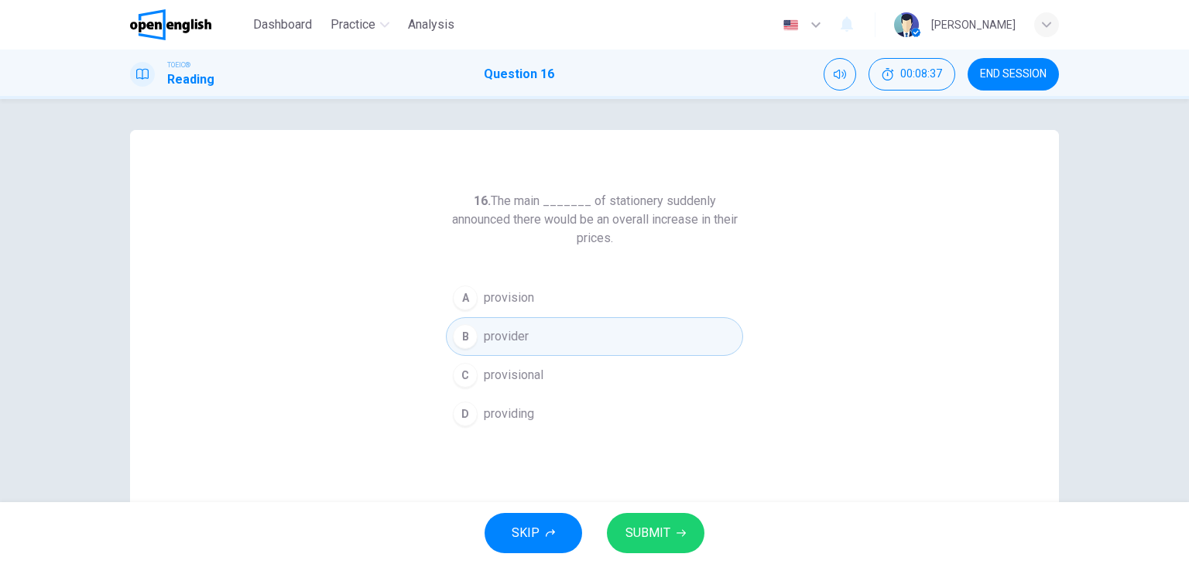
click at [635, 517] on button "SUBMIT" at bounding box center [656, 533] width 98 height 40
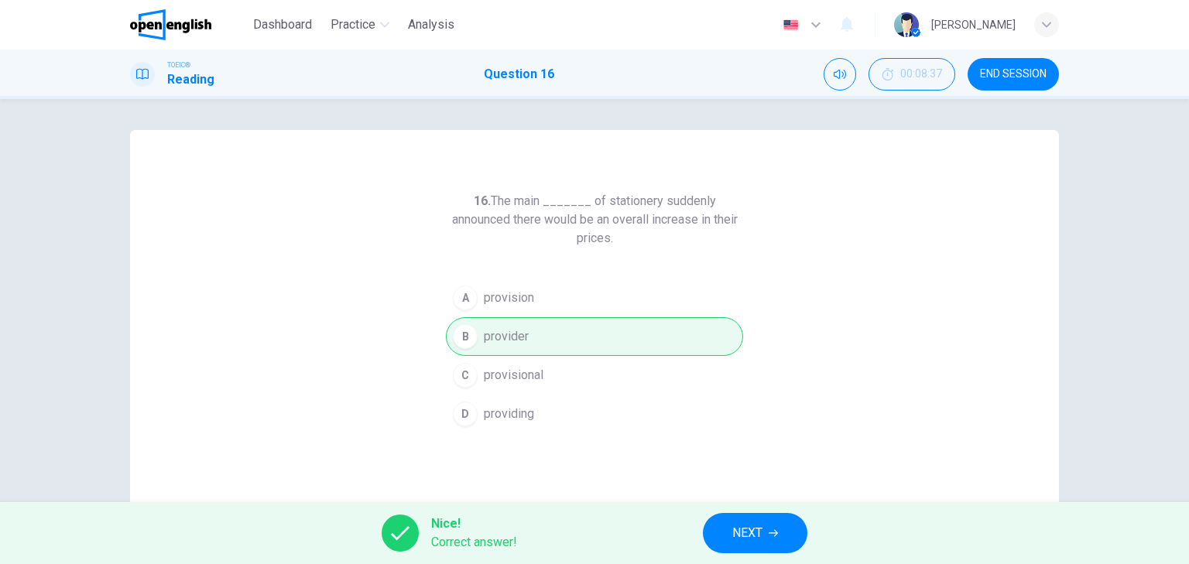
click at [767, 526] on button "NEXT" at bounding box center [755, 533] width 105 height 40
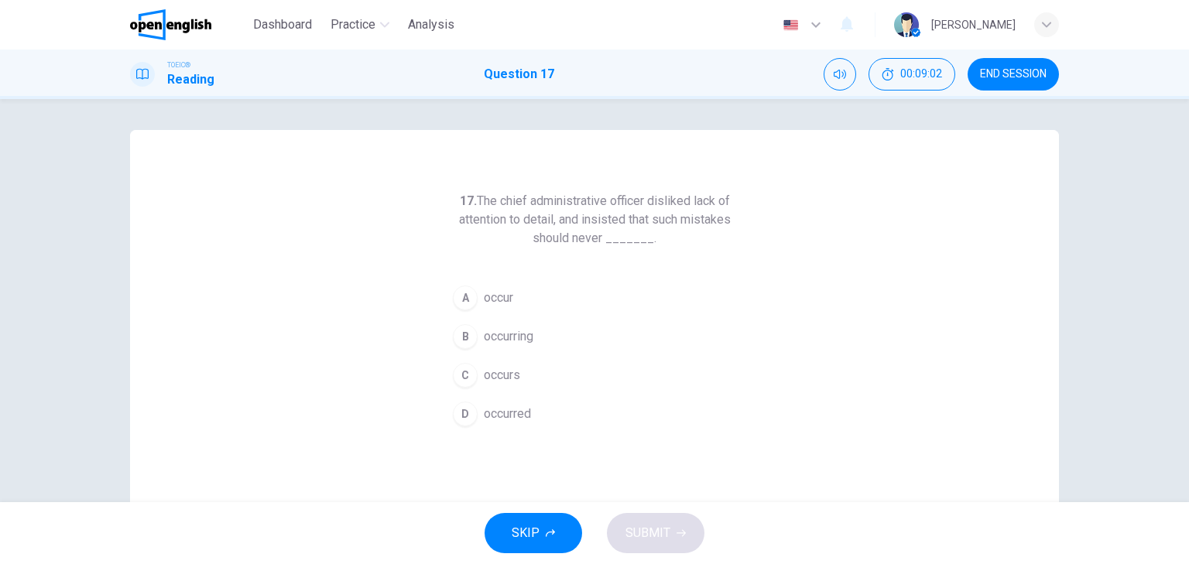
click at [465, 292] on div "A" at bounding box center [465, 298] width 25 height 25
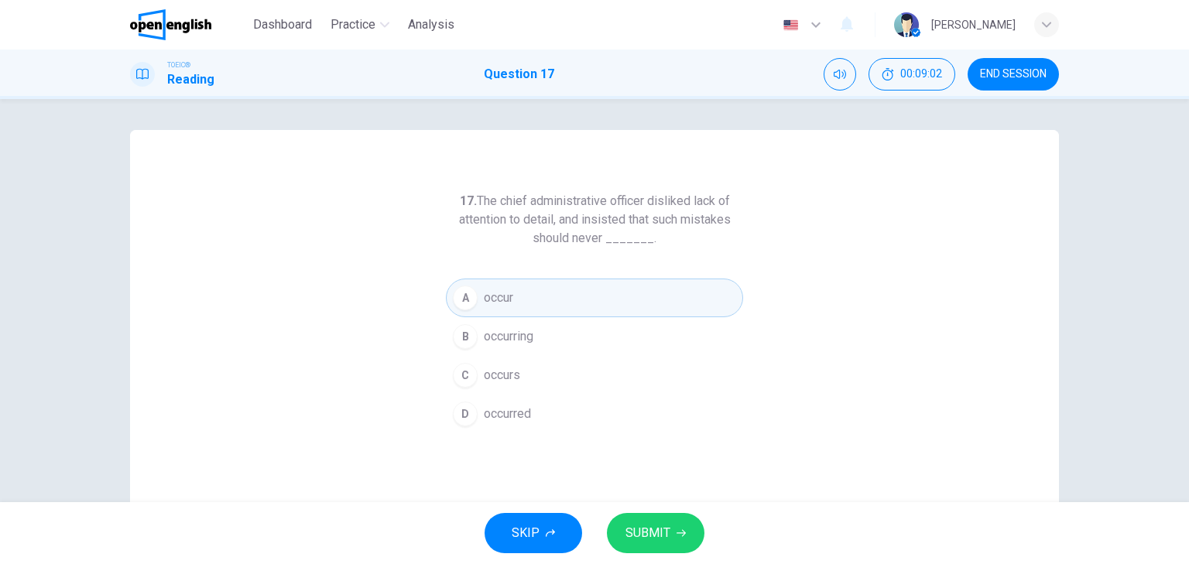
drag, startPoint x: 646, startPoint y: 530, endPoint x: 641, endPoint y: 497, distance: 33.0
click at [647, 530] on span "SUBMIT" at bounding box center [648, 534] width 45 height 22
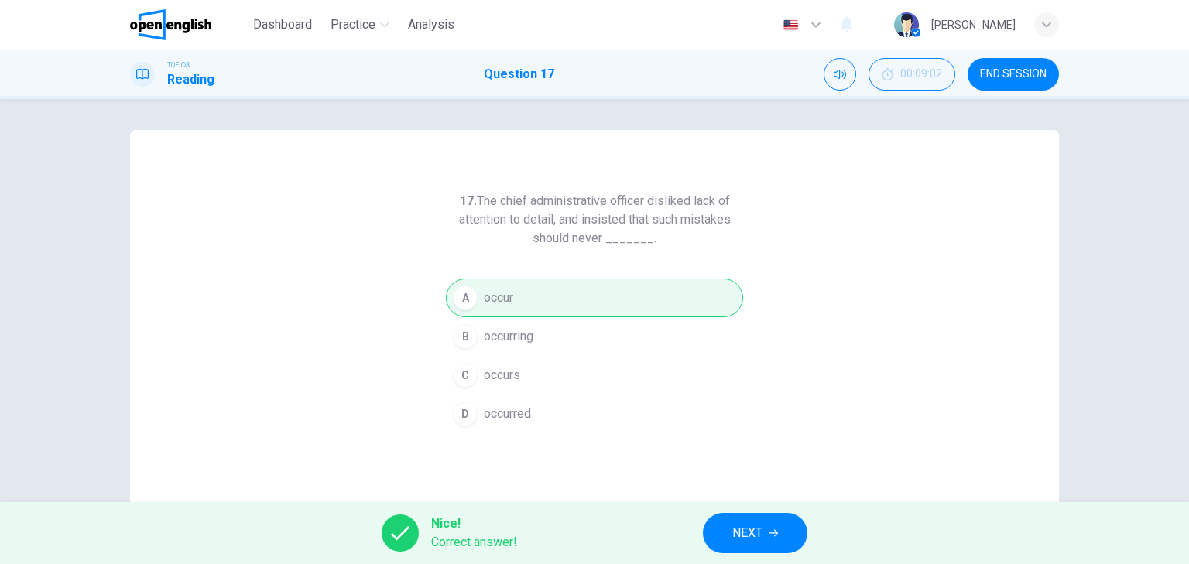
click at [756, 530] on span "NEXT" at bounding box center [747, 534] width 30 height 22
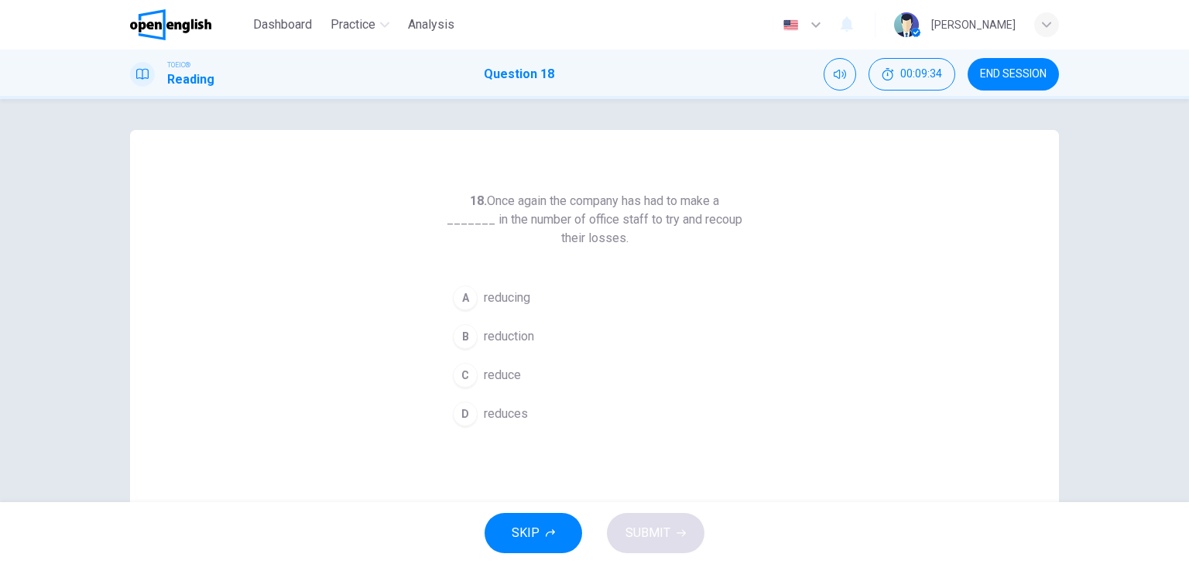
click at [453, 337] on div "B" at bounding box center [465, 336] width 25 height 25
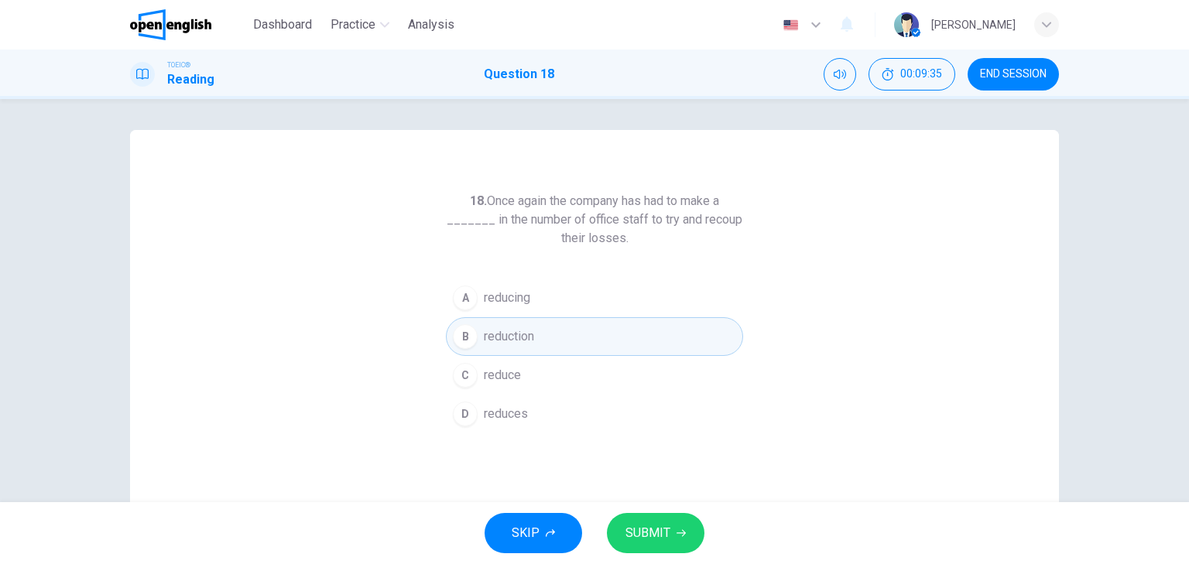
drag, startPoint x: 647, startPoint y: 527, endPoint x: 653, endPoint y: 496, distance: 31.6
click at [647, 528] on span "SUBMIT" at bounding box center [648, 534] width 45 height 22
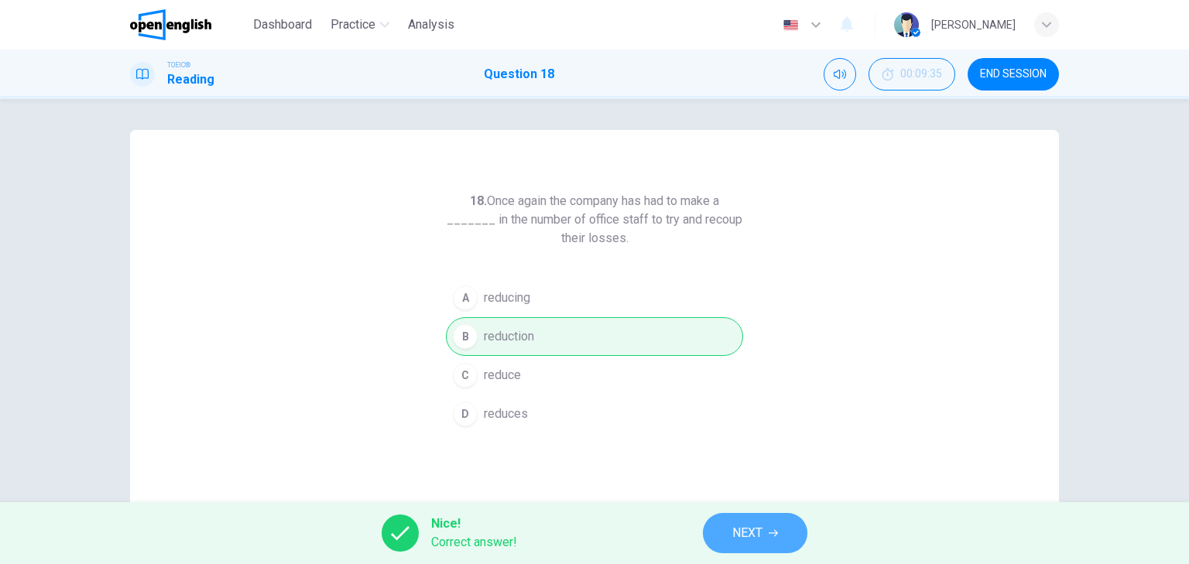
click at [749, 530] on span "NEXT" at bounding box center [747, 534] width 30 height 22
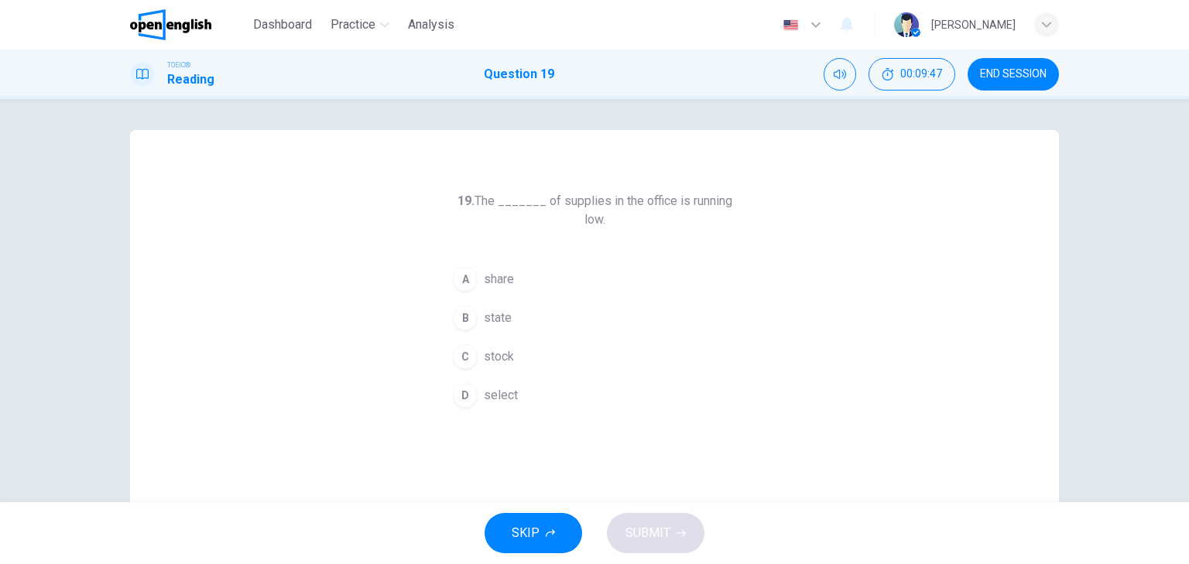
click at [458, 345] on div "C" at bounding box center [465, 357] width 25 height 25
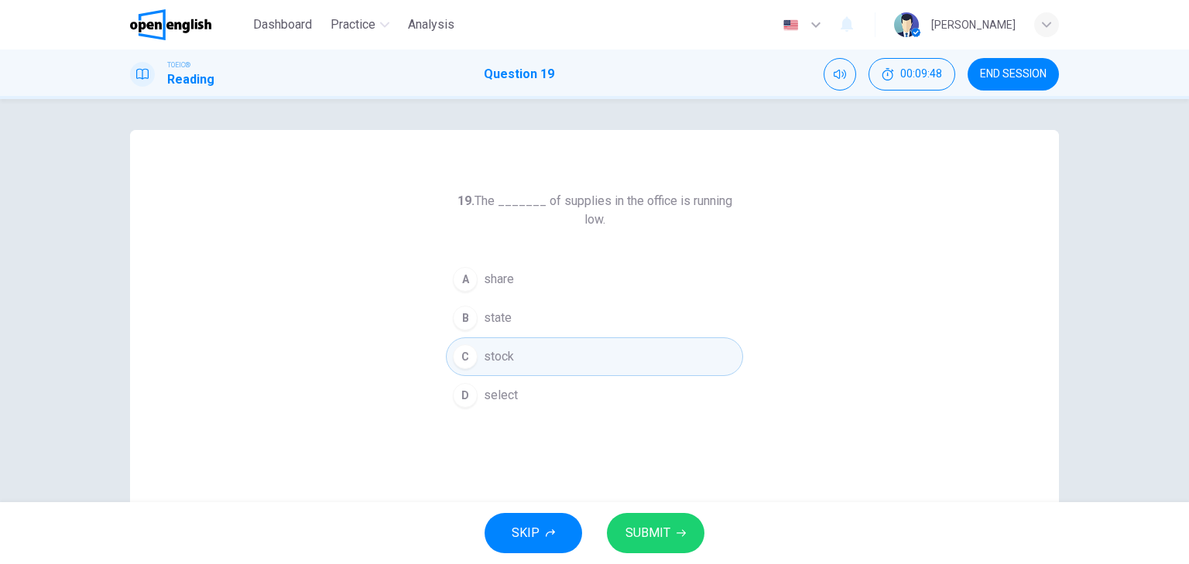
click at [663, 520] on button "SUBMIT" at bounding box center [656, 533] width 98 height 40
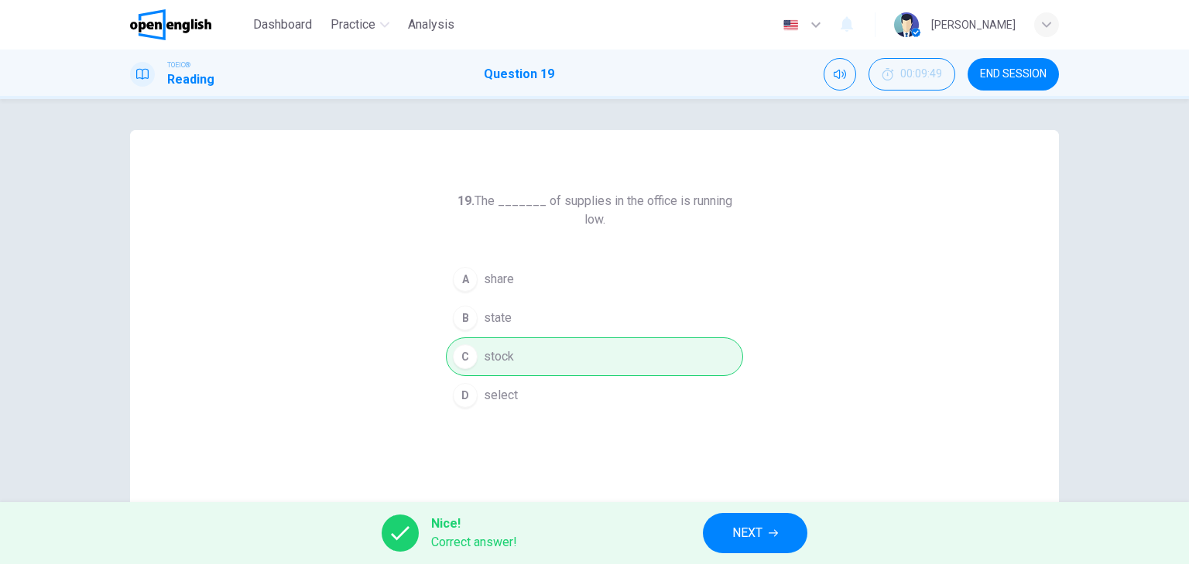
click at [767, 526] on button "NEXT" at bounding box center [755, 533] width 105 height 40
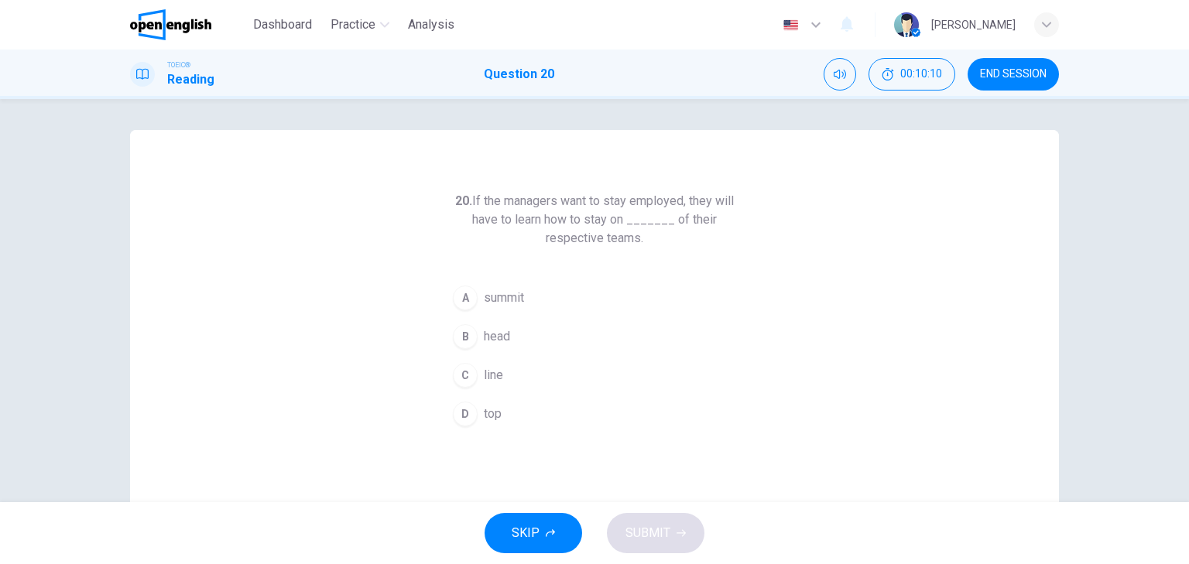
click at [468, 371] on div "C" at bounding box center [465, 375] width 25 height 25
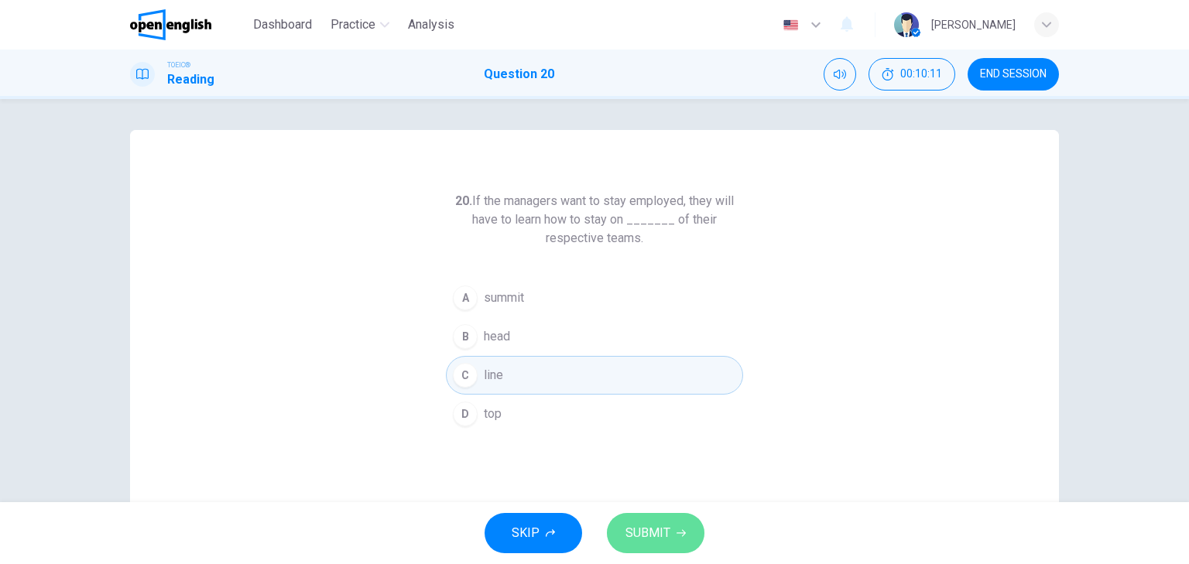
click at [662, 529] on span "SUBMIT" at bounding box center [648, 534] width 45 height 22
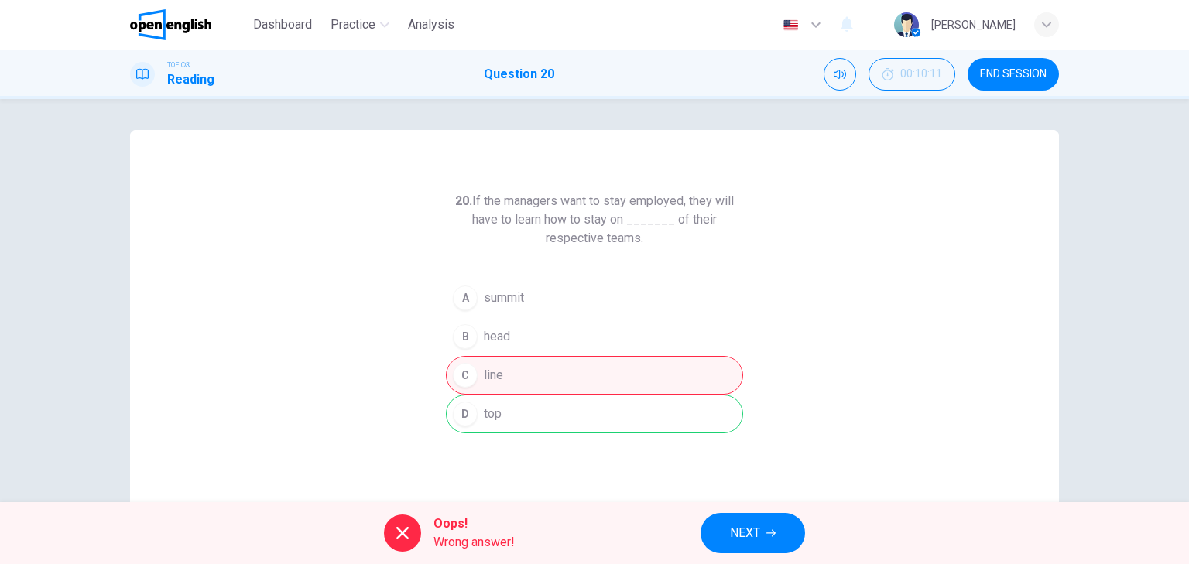
click at [753, 526] on span "NEXT" at bounding box center [745, 534] width 30 height 22
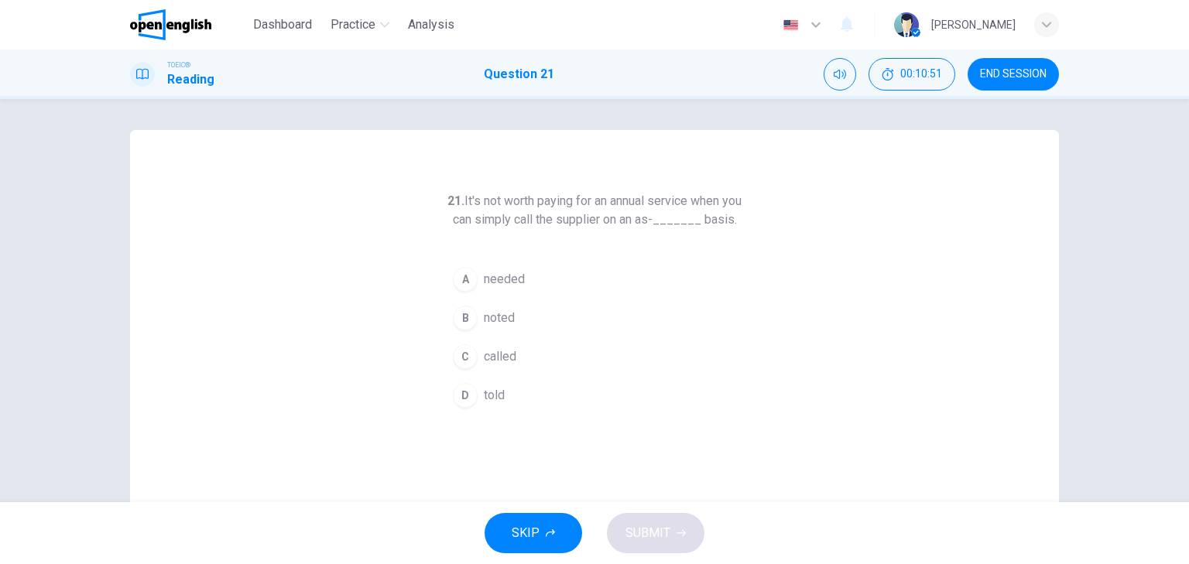
drag, startPoint x: 459, startPoint y: 333, endPoint x: 474, endPoint y: 345, distance: 18.7
click at [459, 331] on div "B" at bounding box center [465, 318] width 25 height 25
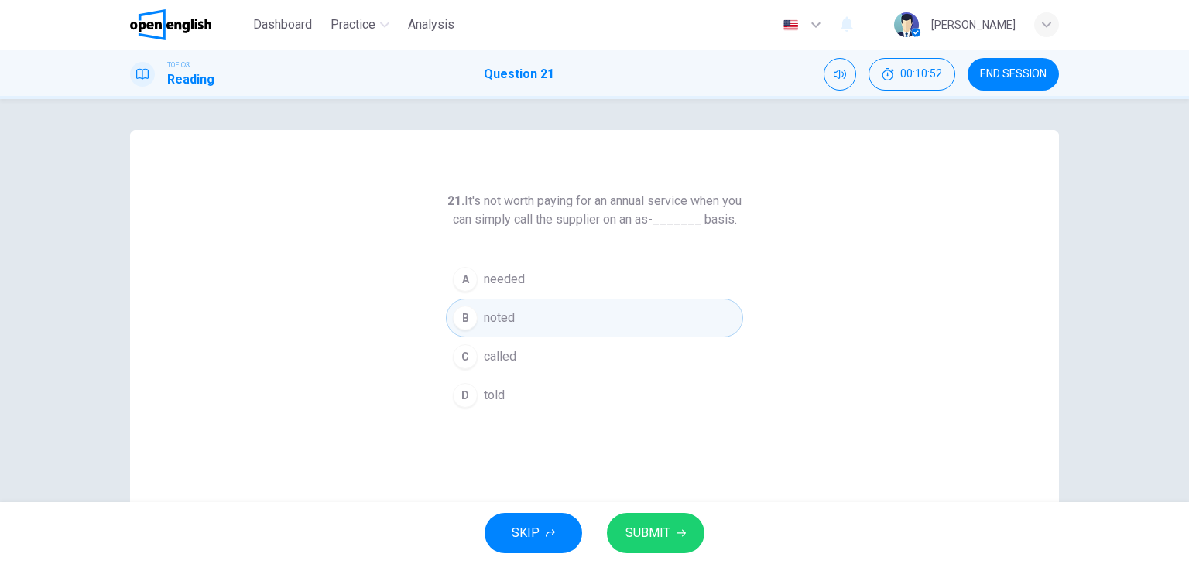
click at [677, 530] on button "SUBMIT" at bounding box center [656, 533] width 98 height 40
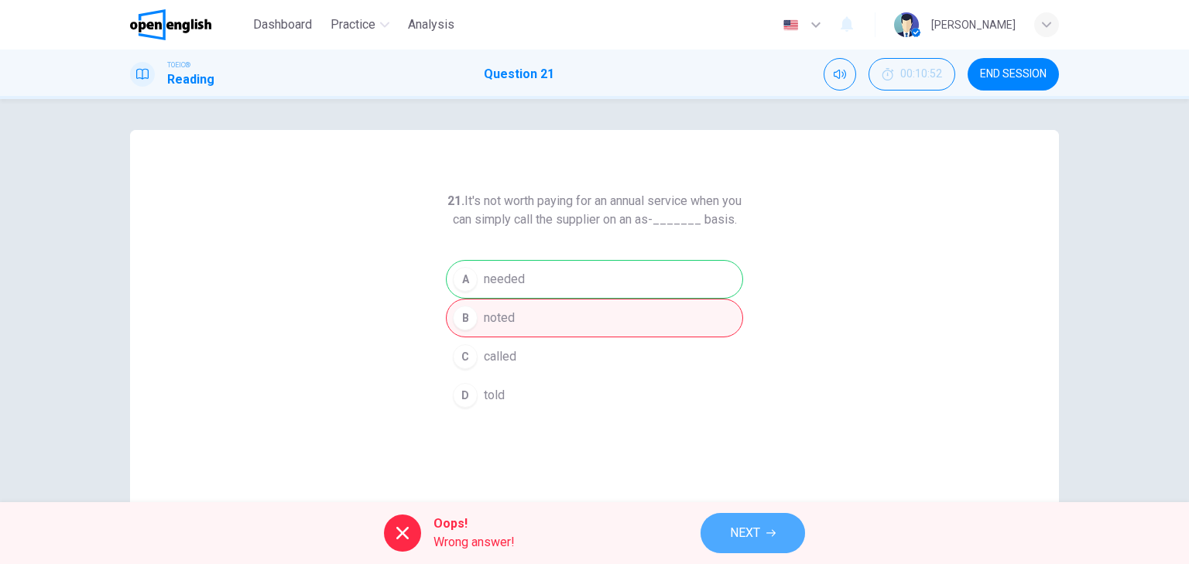
click at [753, 530] on span "NEXT" at bounding box center [745, 534] width 30 height 22
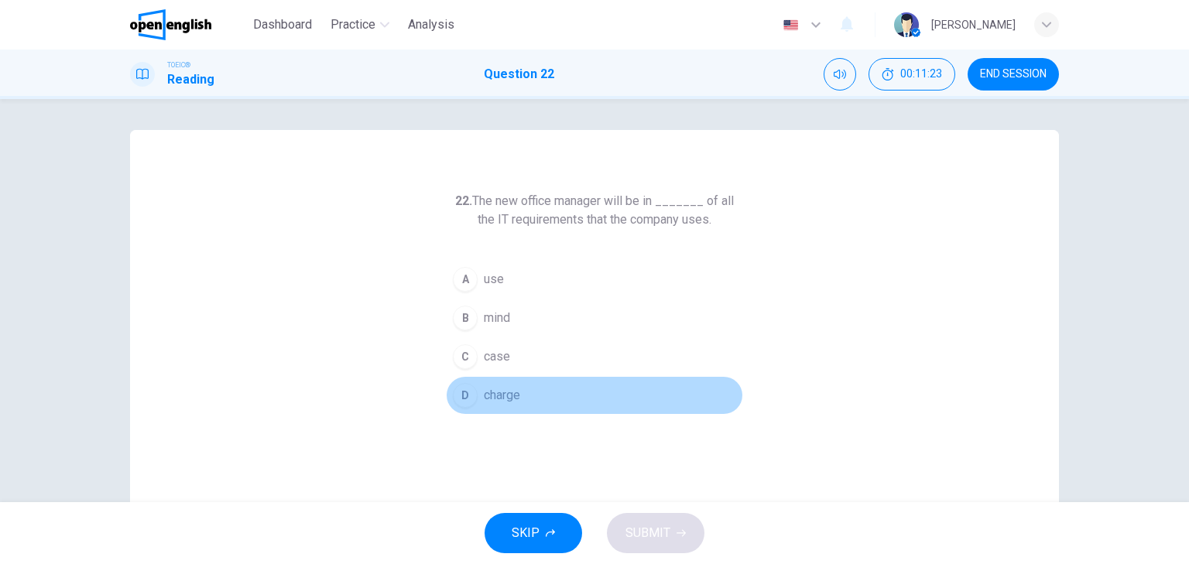
click at [463, 390] on div "D" at bounding box center [465, 395] width 25 height 25
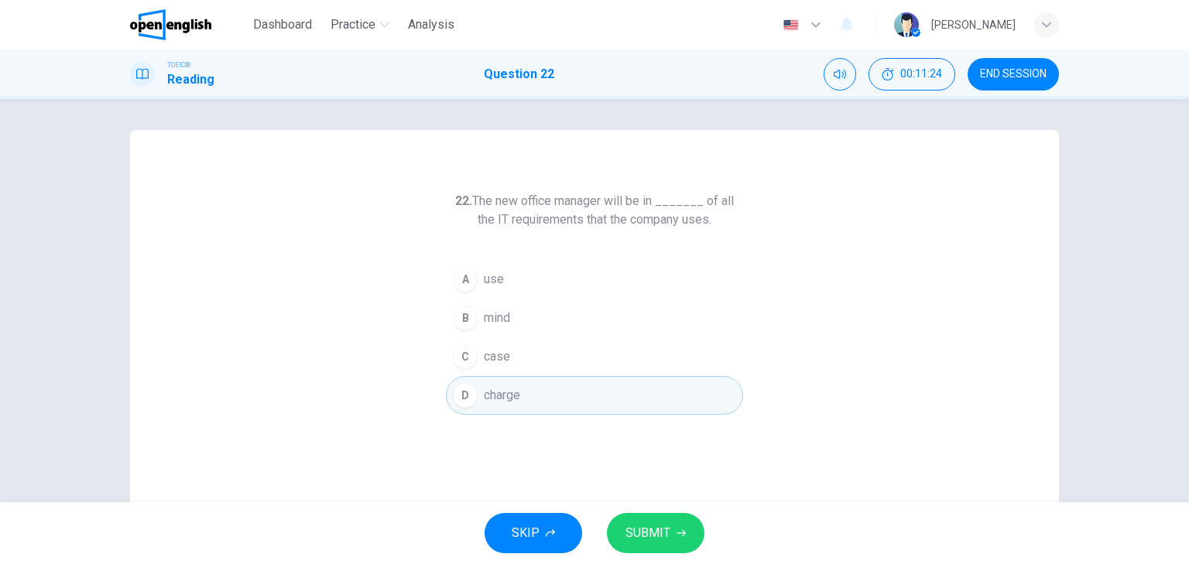
click at [672, 533] on button "SUBMIT" at bounding box center [656, 533] width 98 height 40
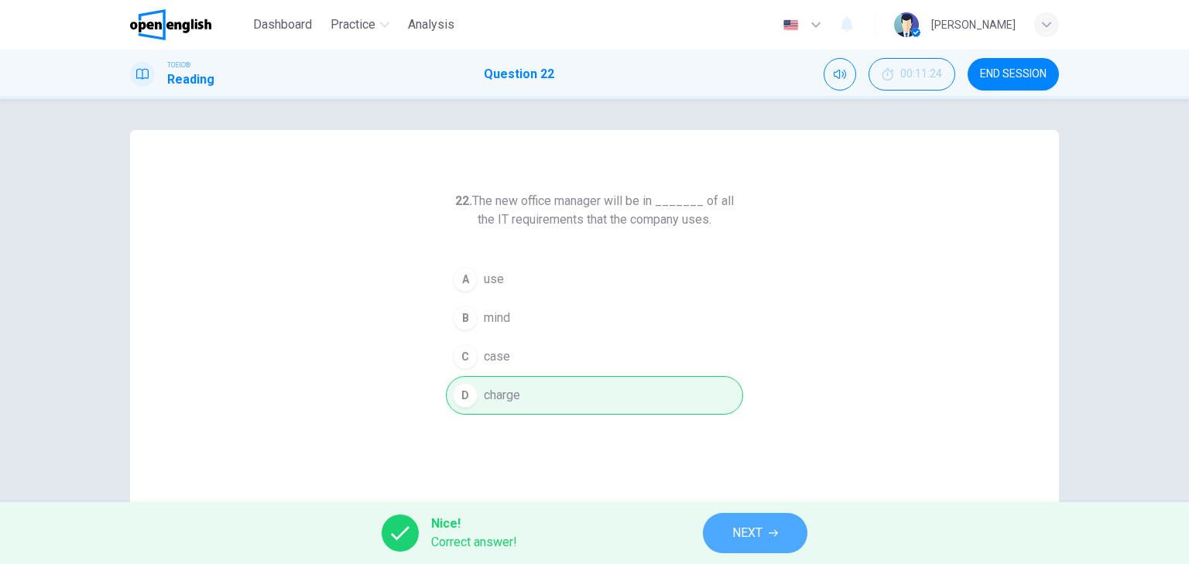
click at [774, 532] on icon "button" at bounding box center [773, 533] width 9 height 9
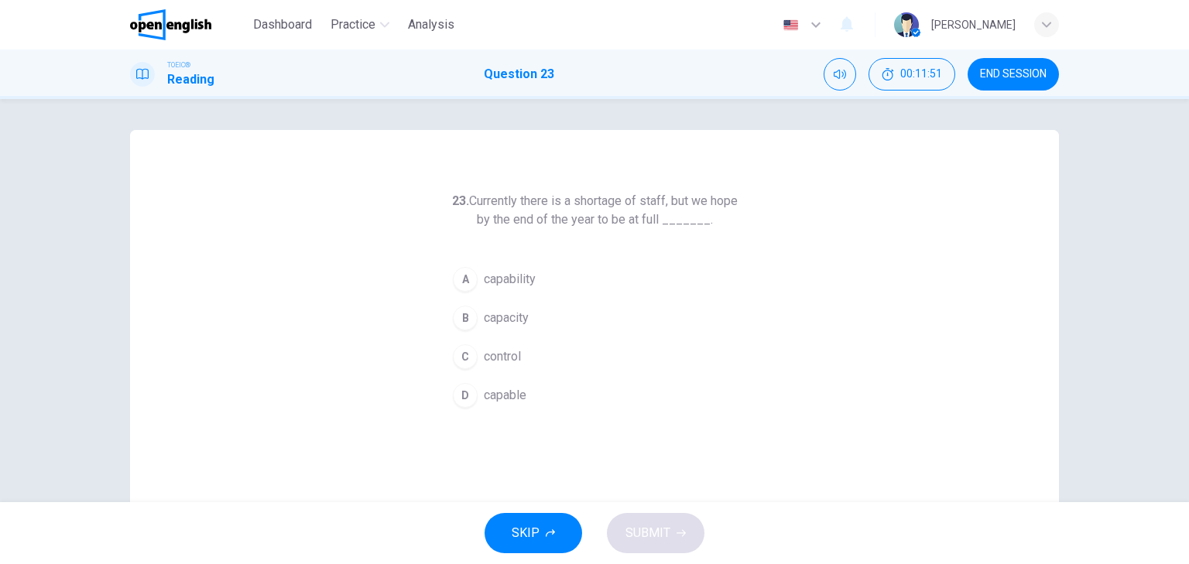
click at [456, 317] on div "B" at bounding box center [465, 318] width 25 height 25
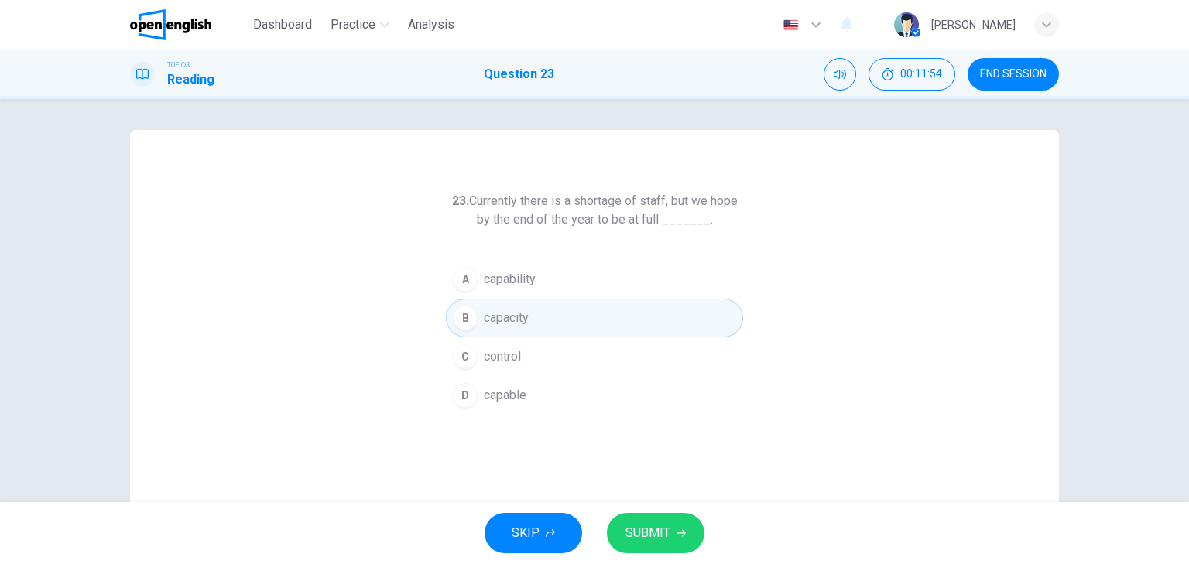
click at [657, 524] on span "SUBMIT" at bounding box center [648, 534] width 45 height 22
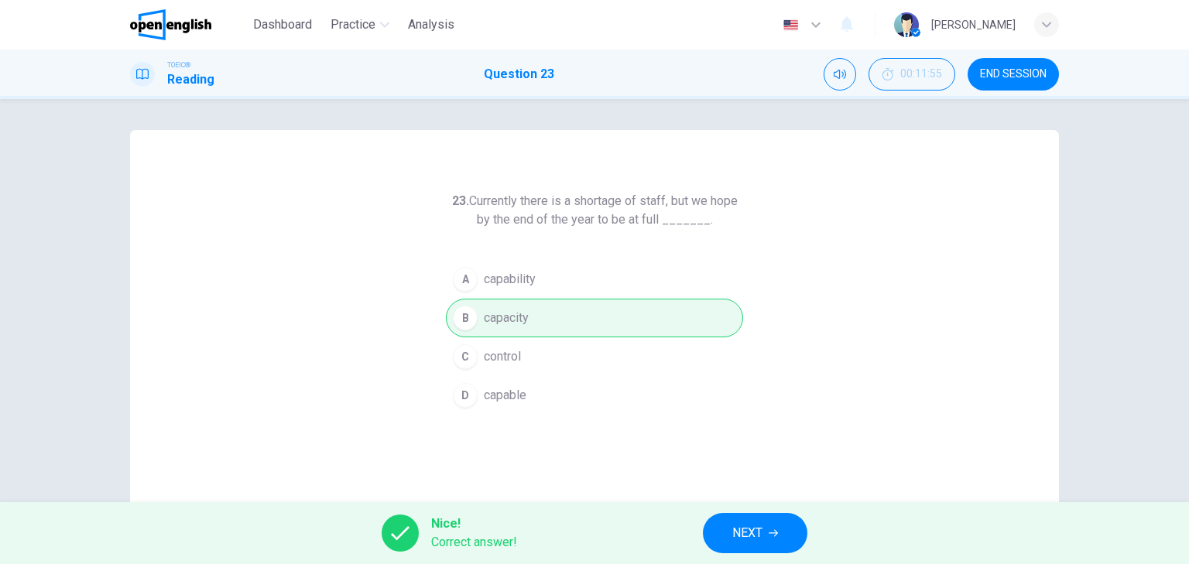
click at [736, 526] on span "NEXT" at bounding box center [747, 534] width 30 height 22
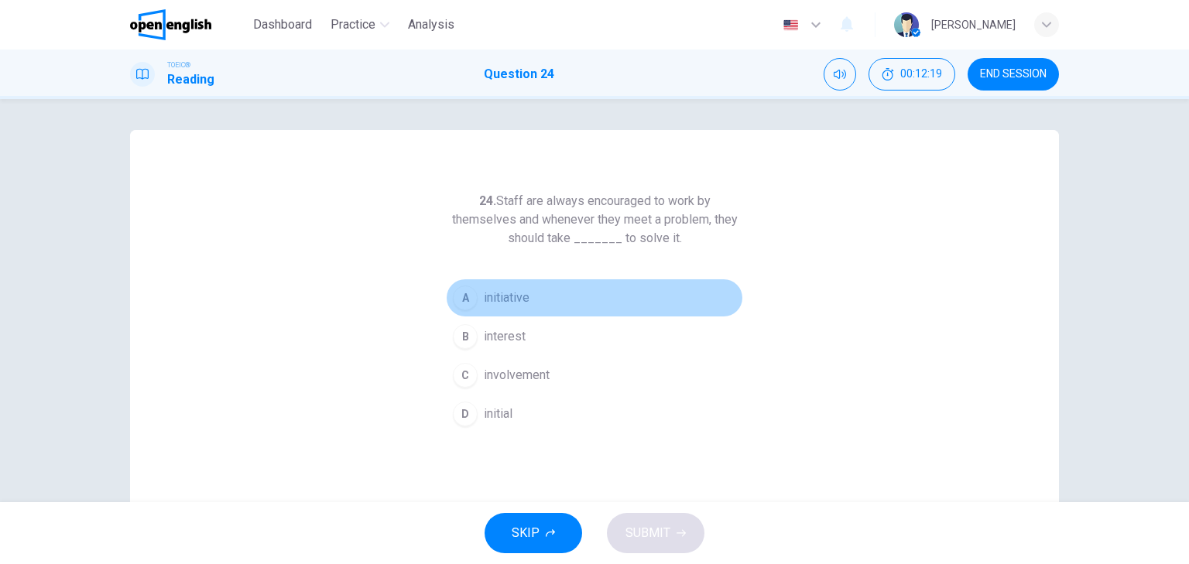
click at [461, 294] on div "A" at bounding box center [465, 298] width 25 height 25
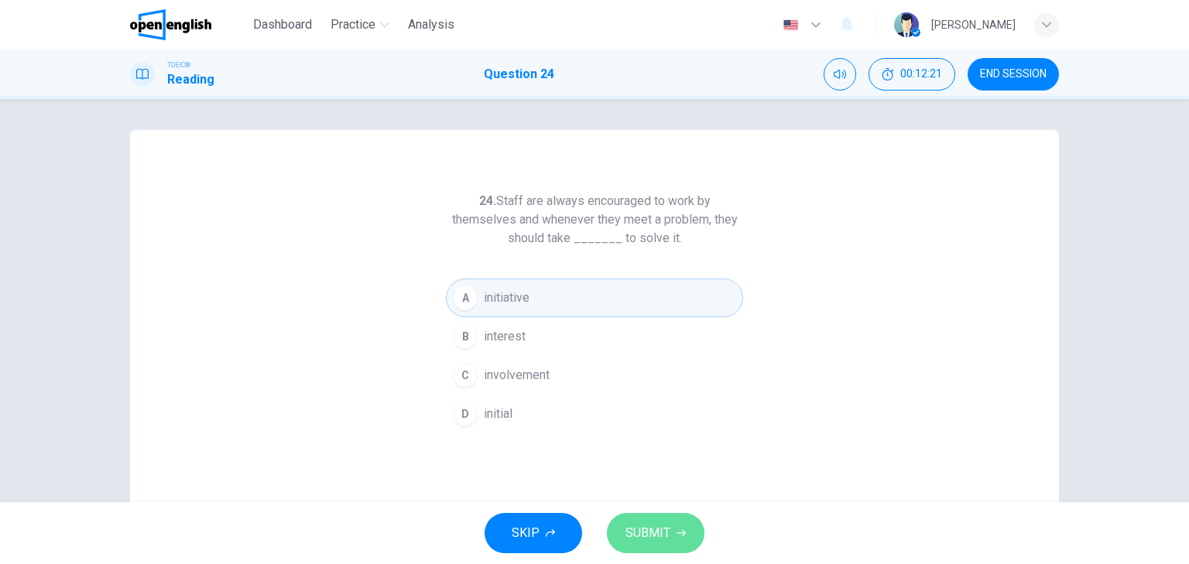
click at [657, 520] on button "SUBMIT" at bounding box center [656, 533] width 98 height 40
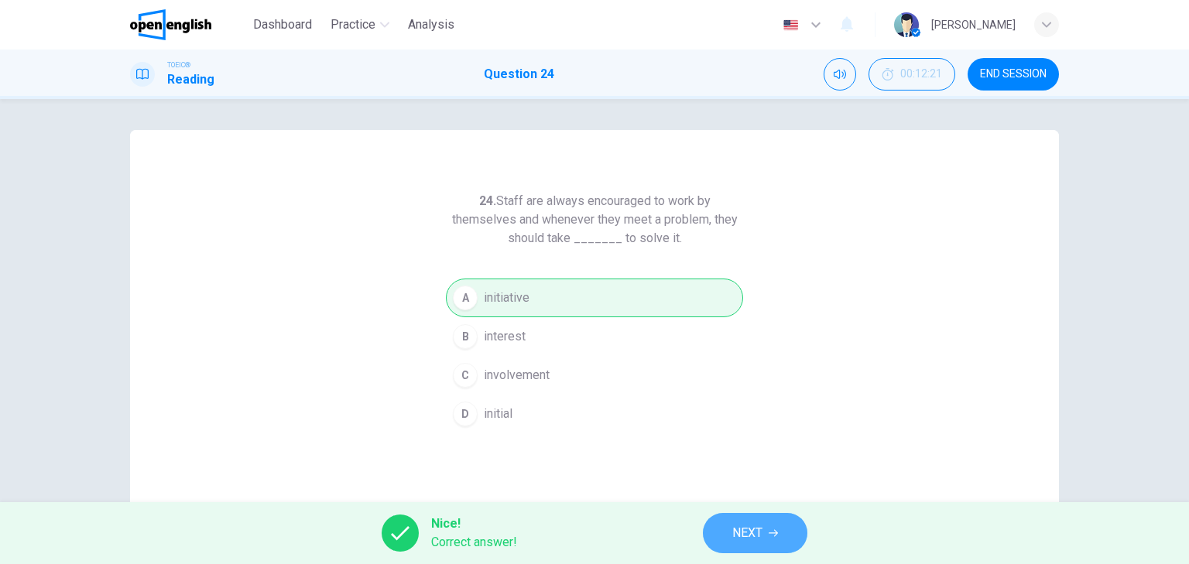
drag, startPoint x: 746, startPoint y: 525, endPoint x: 728, endPoint y: 488, distance: 41.6
click at [746, 523] on span "NEXT" at bounding box center [747, 534] width 30 height 22
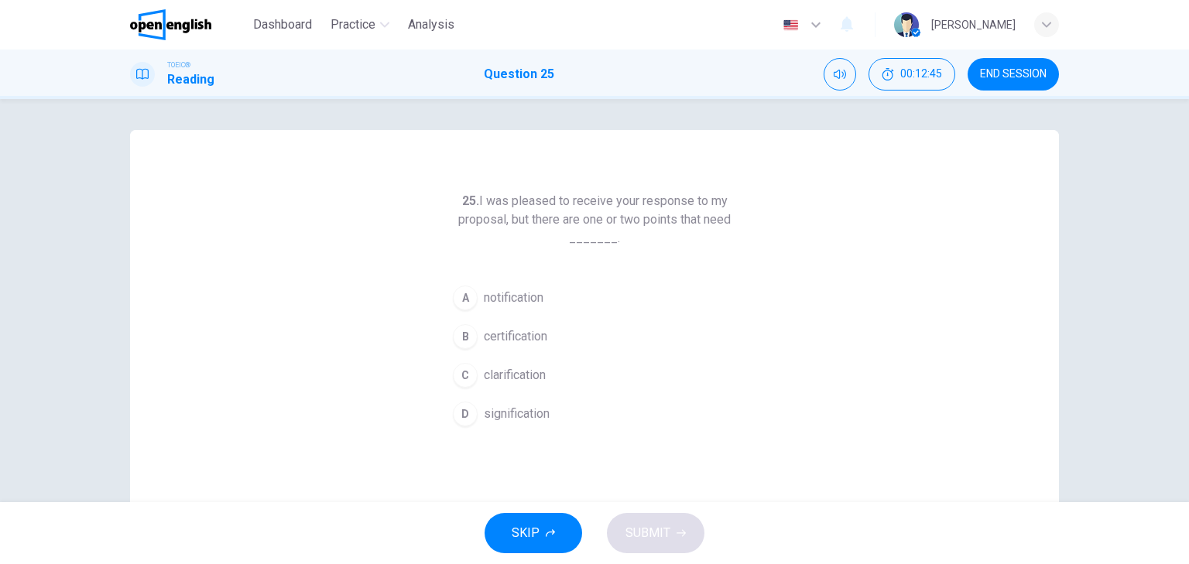
click at [463, 369] on div "C" at bounding box center [465, 375] width 25 height 25
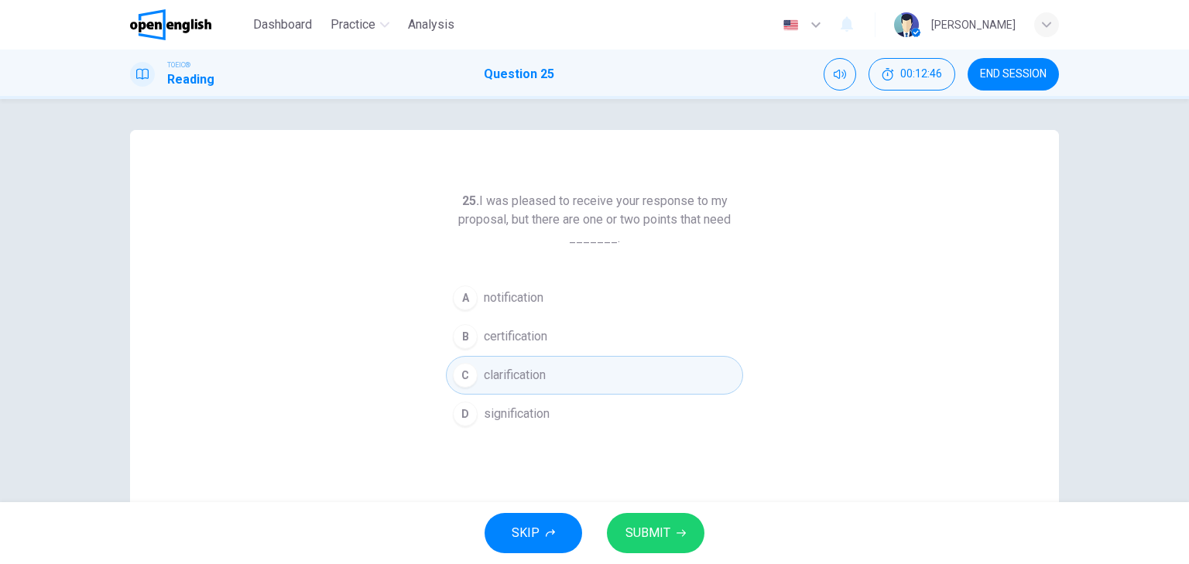
click at [664, 536] on span "SUBMIT" at bounding box center [648, 534] width 45 height 22
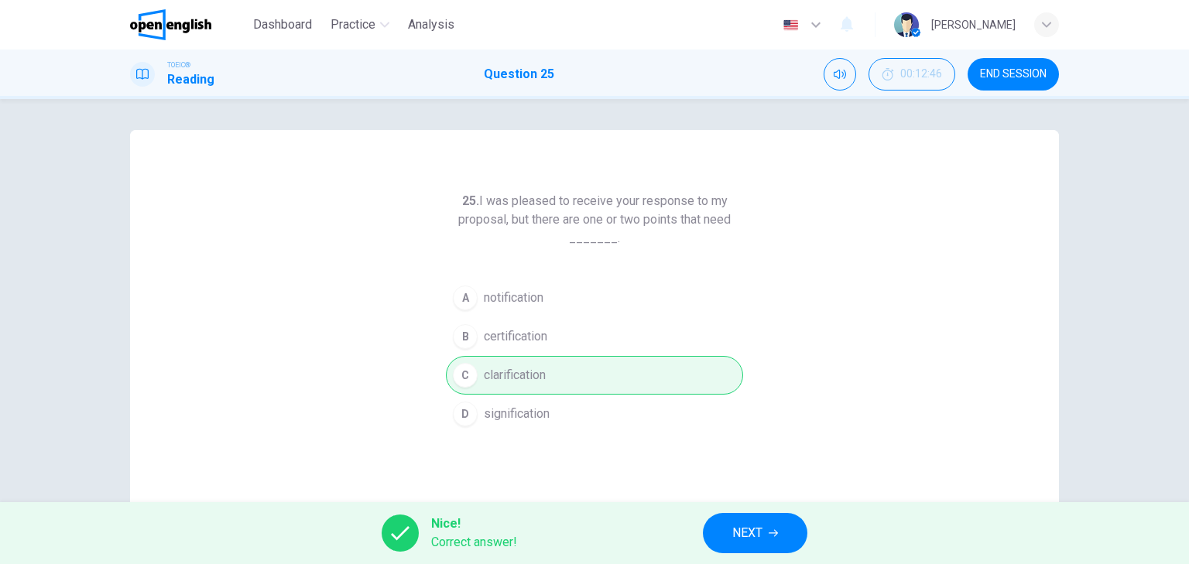
click at [760, 530] on span "NEXT" at bounding box center [747, 534] width 30 height 22
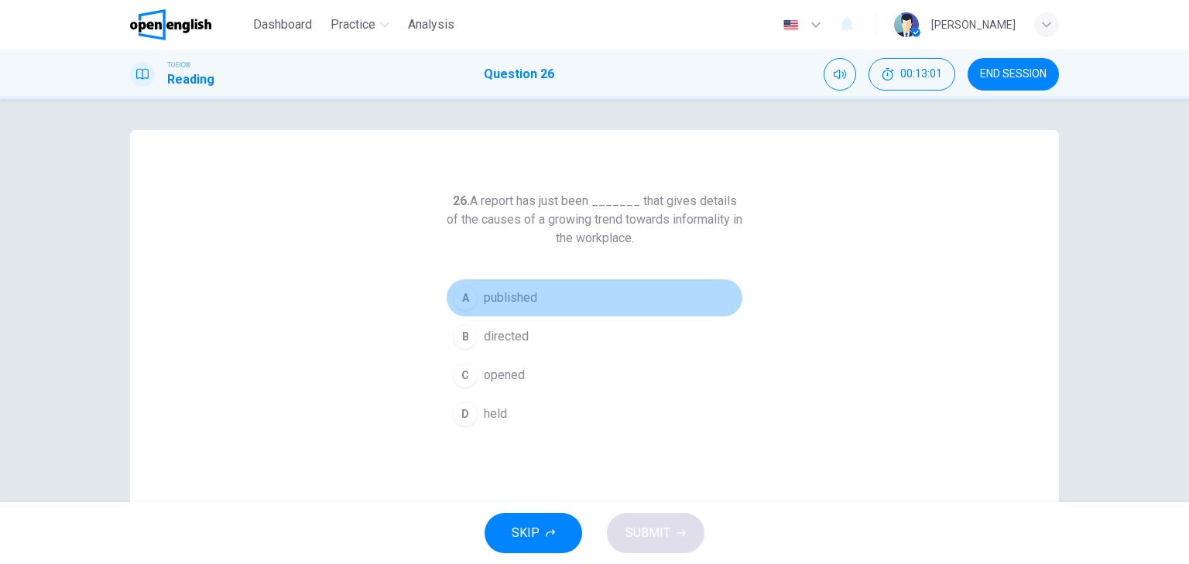
click at [456, 300] on div "A" at bounding box center [465, 298] width 25 height 25
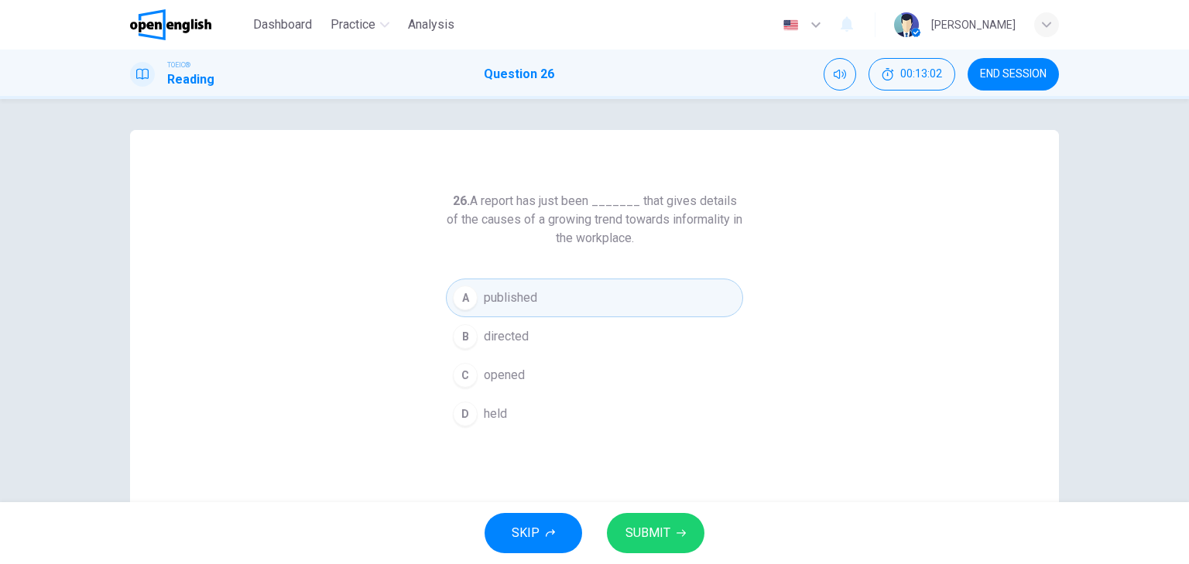
click at [656, 527] on span "SUBMIT" at bounding box center [648, 534] width 45 height 22
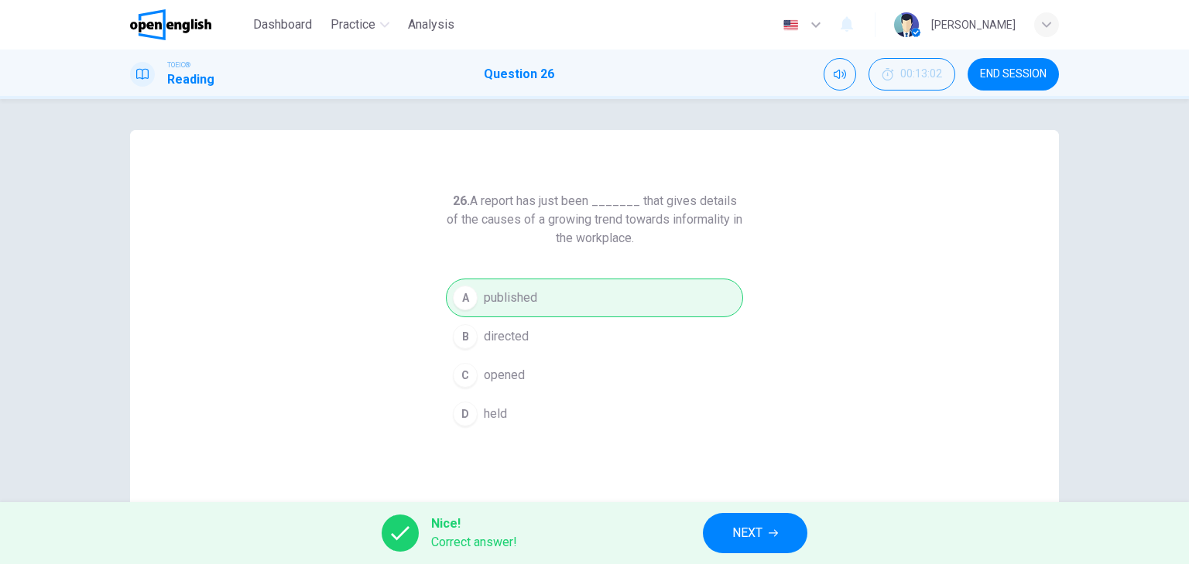
click at [754, 532] on span "NEXT" at bounding box center [747, 534] width 30 height 22
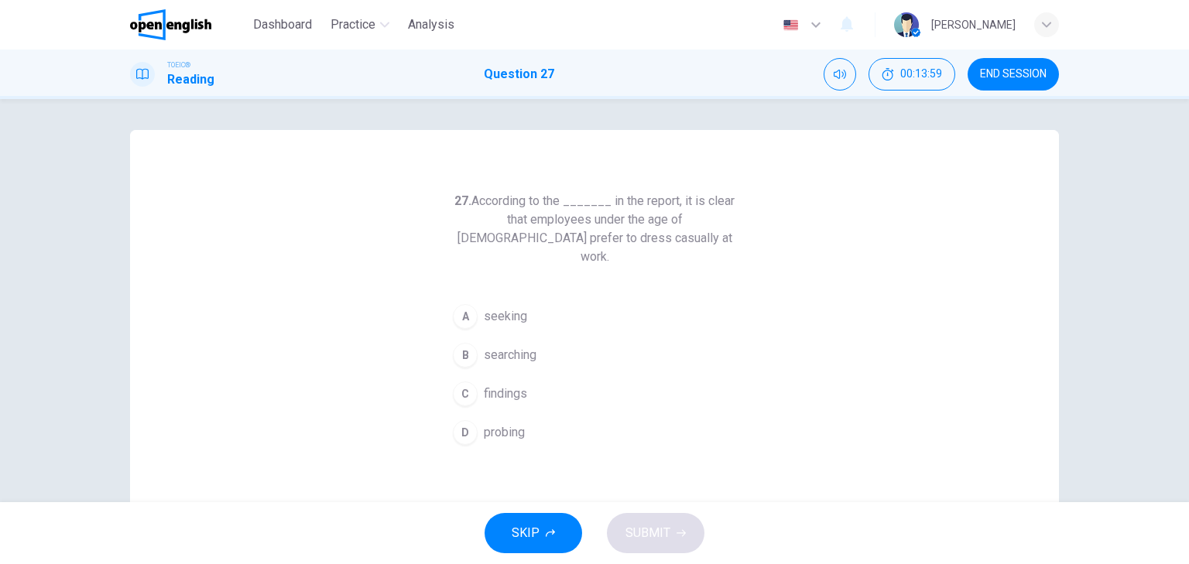
click at [458, 304] on div "A" at bounding box center [465, 316] width 25 height 25
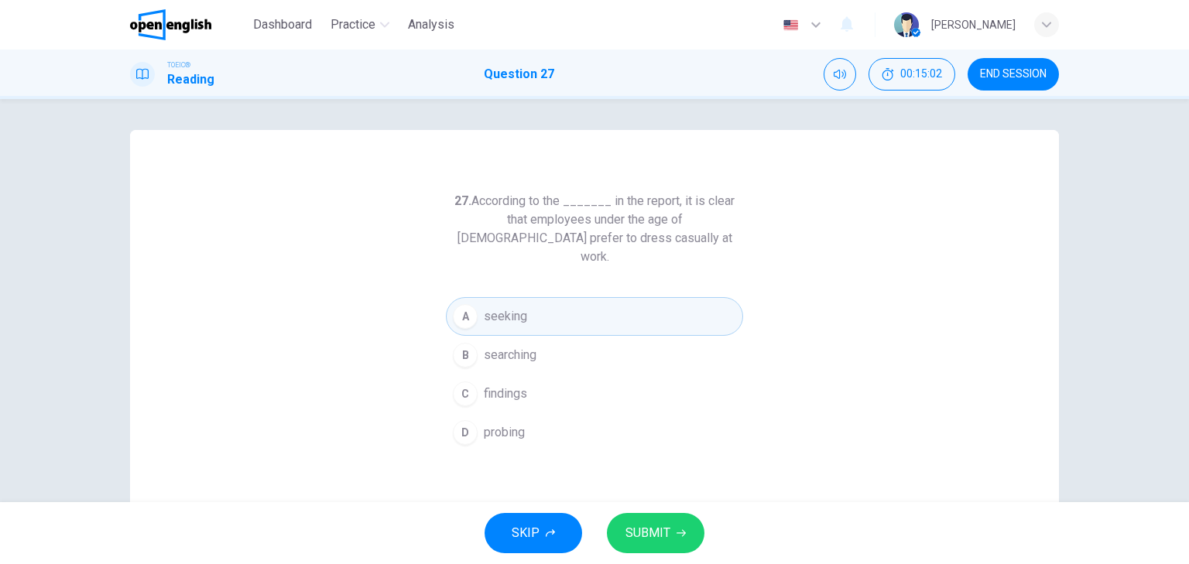
click at [675, 527] on button "SUBMIT" at bounding box center [656, 533] width 98 height 40
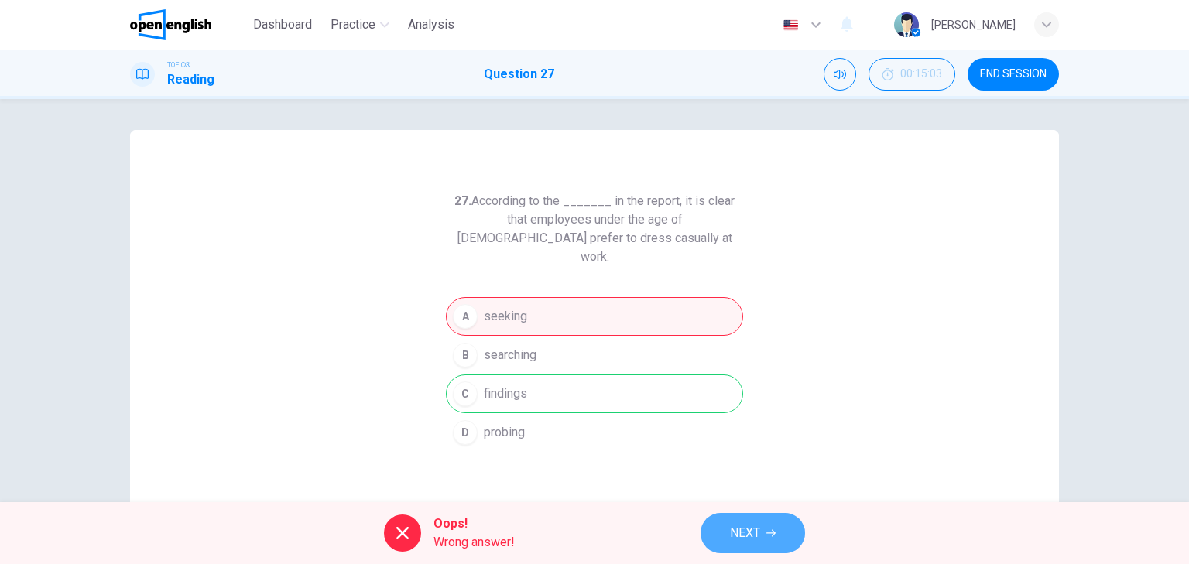
click at [753, 523] on span "NEXT" at bounding box center [745, 534] width 30 height 22
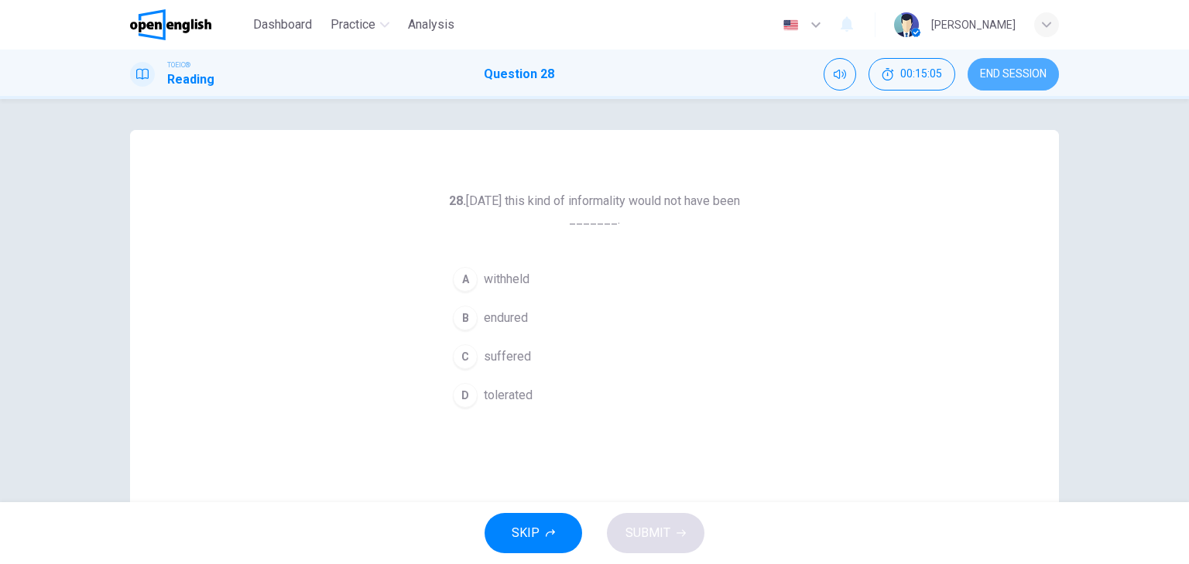
click at [1006, 67] on button "END SESSION" at bounding box center [1013, 74] width 91 height 33
